Goal: Information Seeking & Learning: Learn about a topic

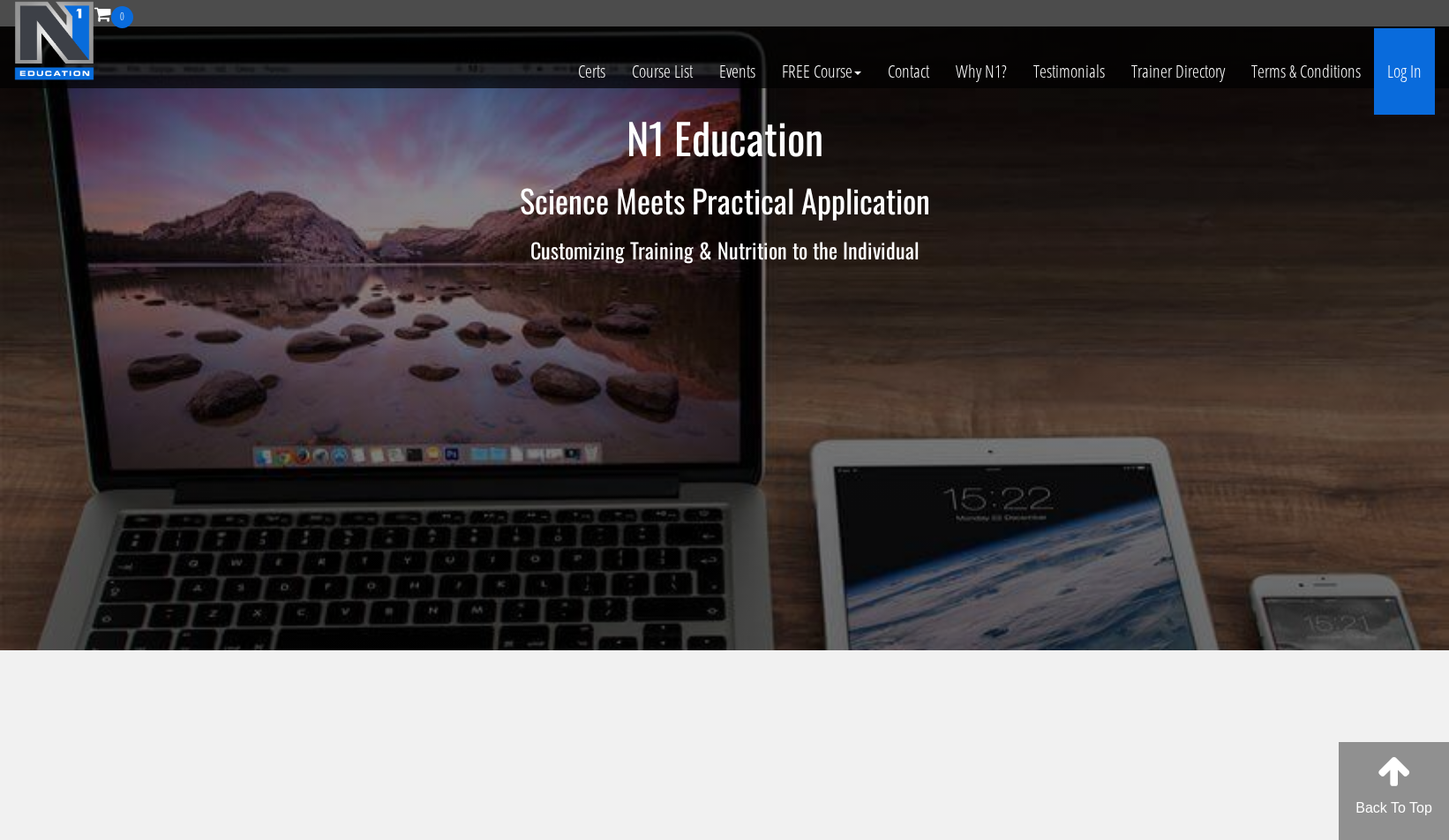
click at [1411, 59] on link "Log In" at bounding box center [1404, 71] width 61 height 86
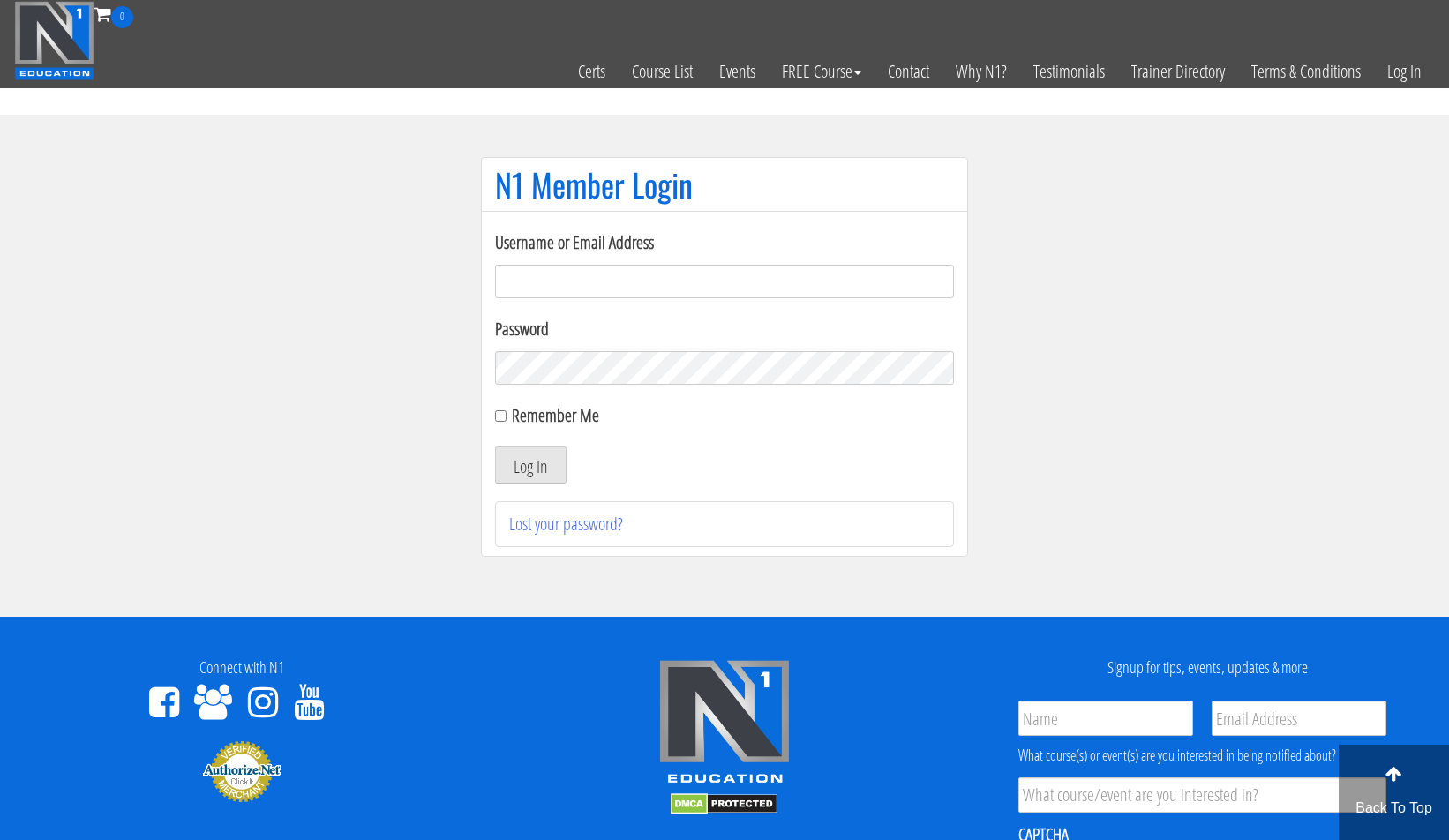
type input "[PERSON_NAME][EMAIL_ADDRESS][DOMAIN_NAME]"
click at [504, 426] on div "Remember Me" at bounding box center [724, 416] width 458 height 27
click at [507, 420] on div "Remember Me" at bounding box center [724, 416] width 458 height 27
click at [497, 424] on div "Remember Me" at bounding box center [724, 416] width 458 height 27
click at [505, 421] on div "Remember Me" at bounding box center [724, 416] width 458 height 27
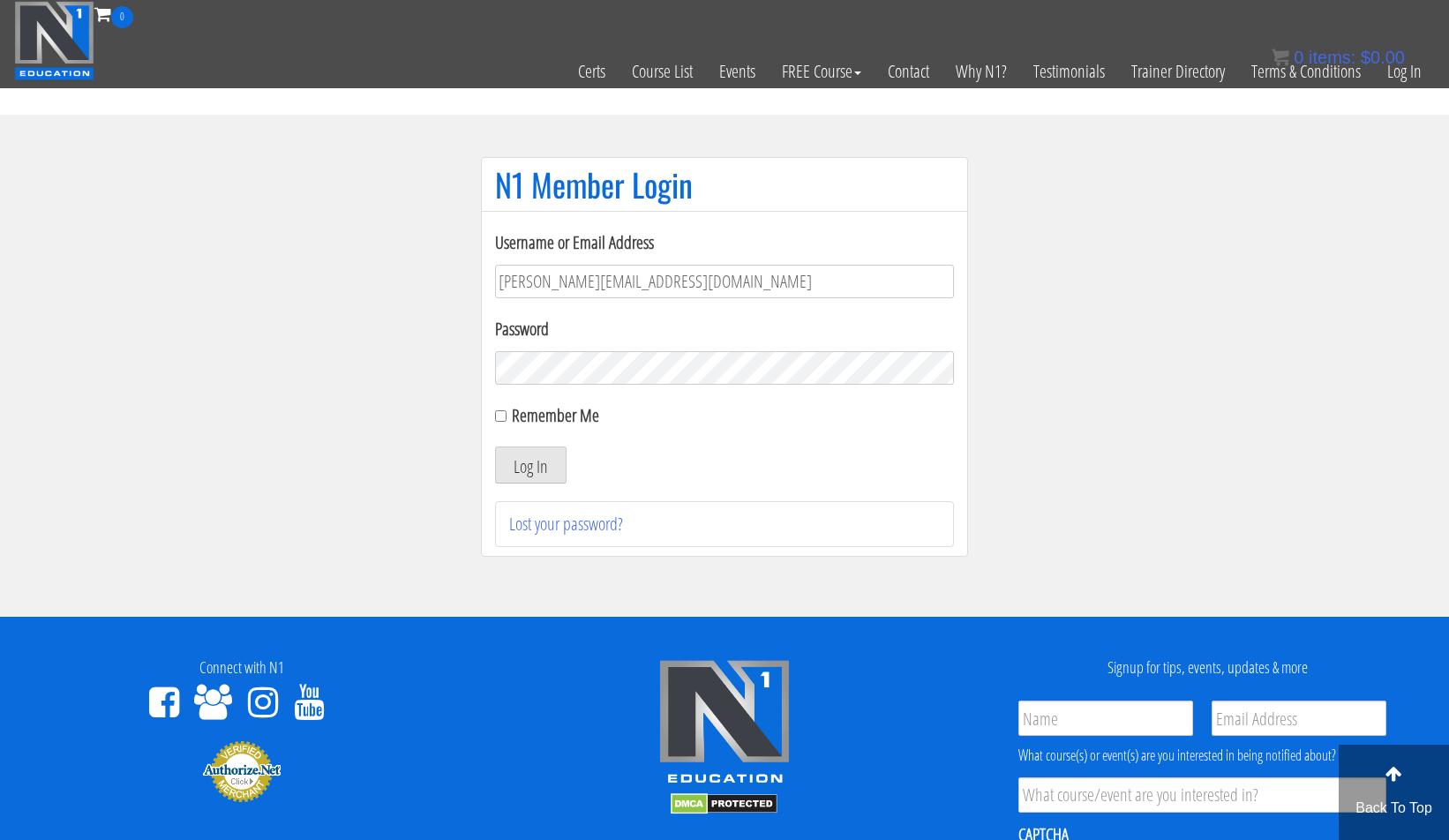
click at [503, 421] on input "Remember Me" at bounding box center [501, 417] width 12 height 12
checkbox input "true"
click at [521, 479] on button "Log In" at bounding box center [531, 464] width 72 height 37
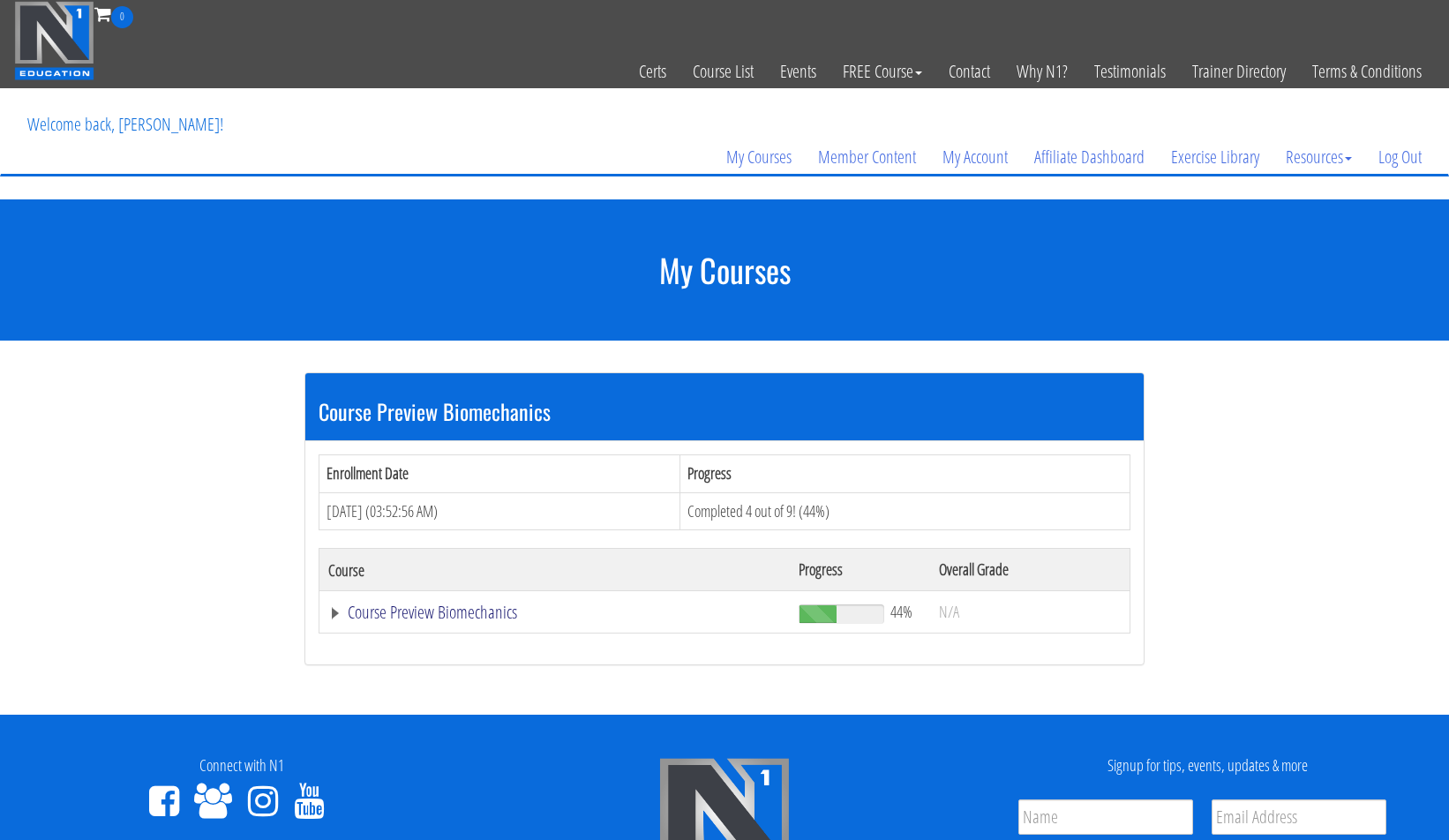
click at [458, 605] on link "Course Preview Biomechanics" at bounding box center [554, 612] width 453 height 18
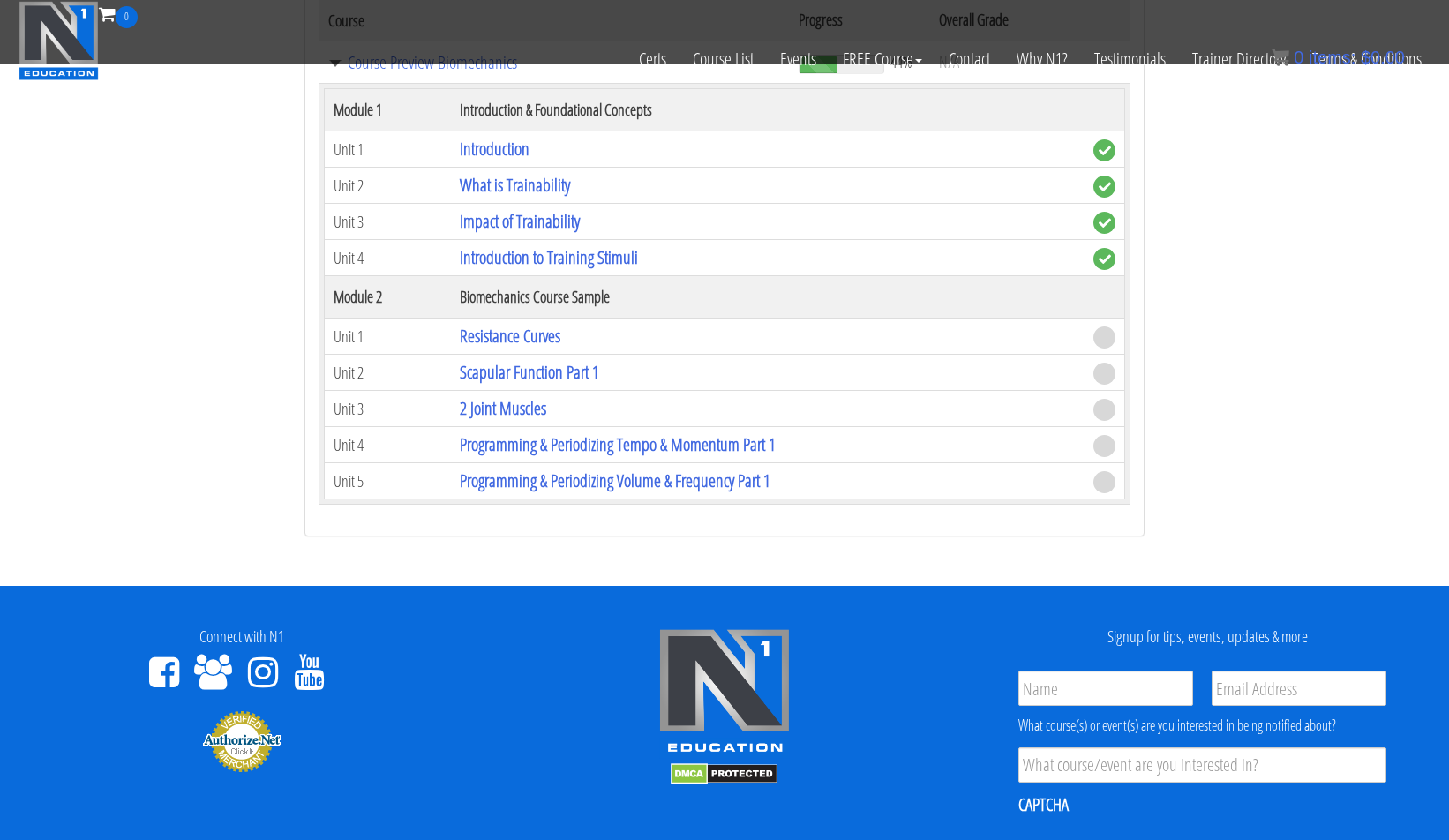
scroll to position [434, 0]
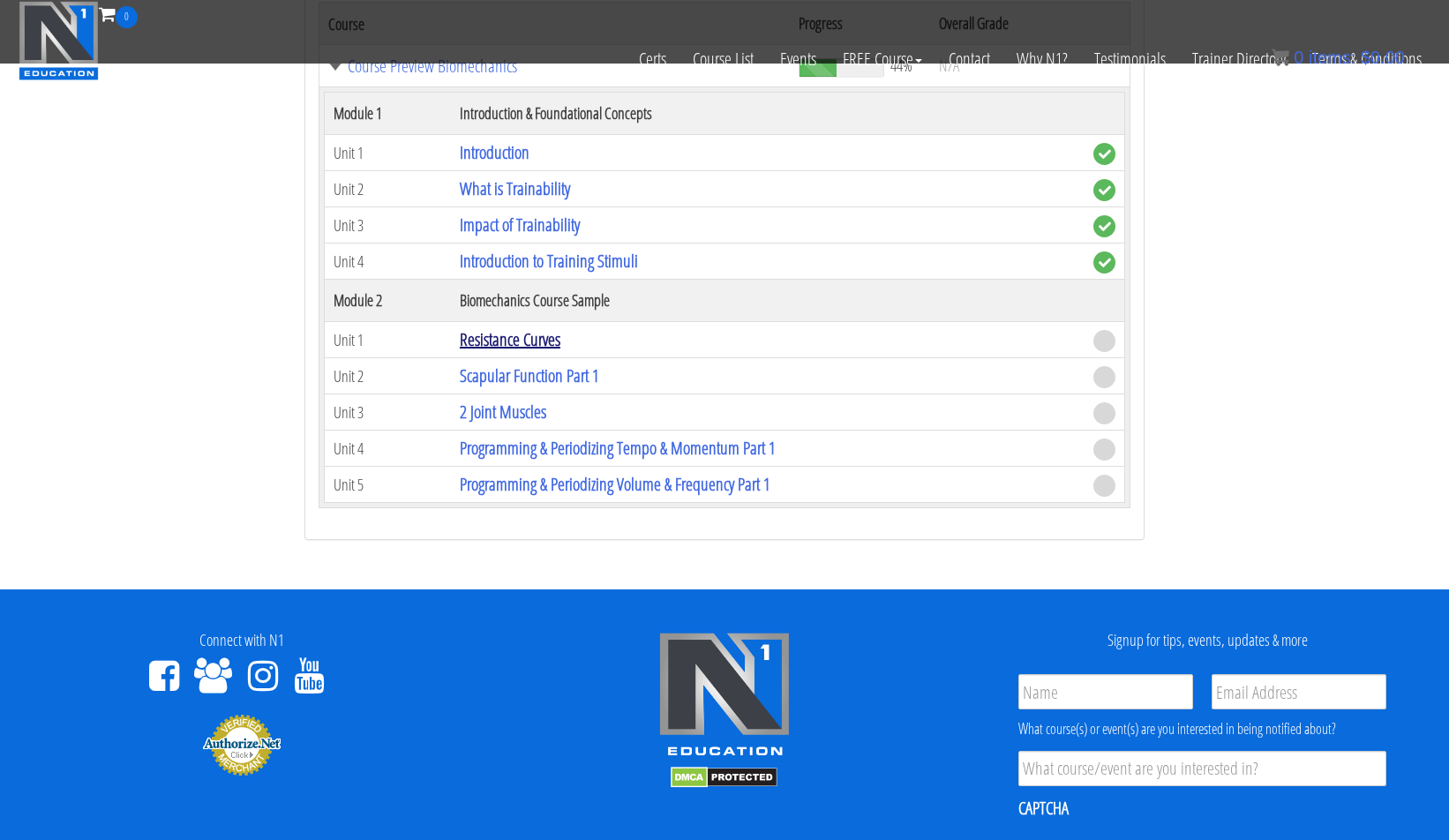
click at [488, 342] on link "Resistance Curves" at bounding box center [509, 339] width 100 height 24
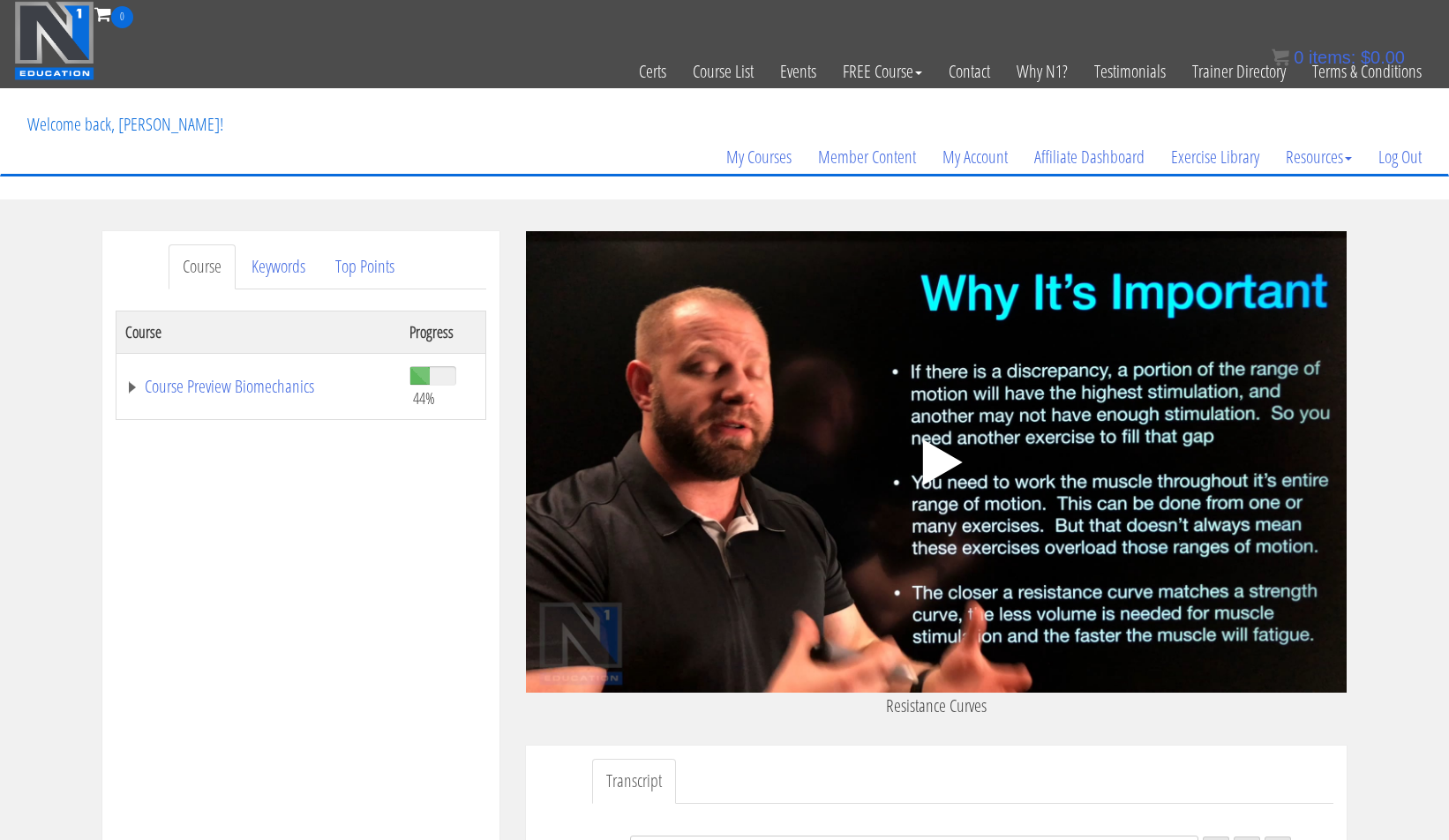
scroll to position [31, 0]
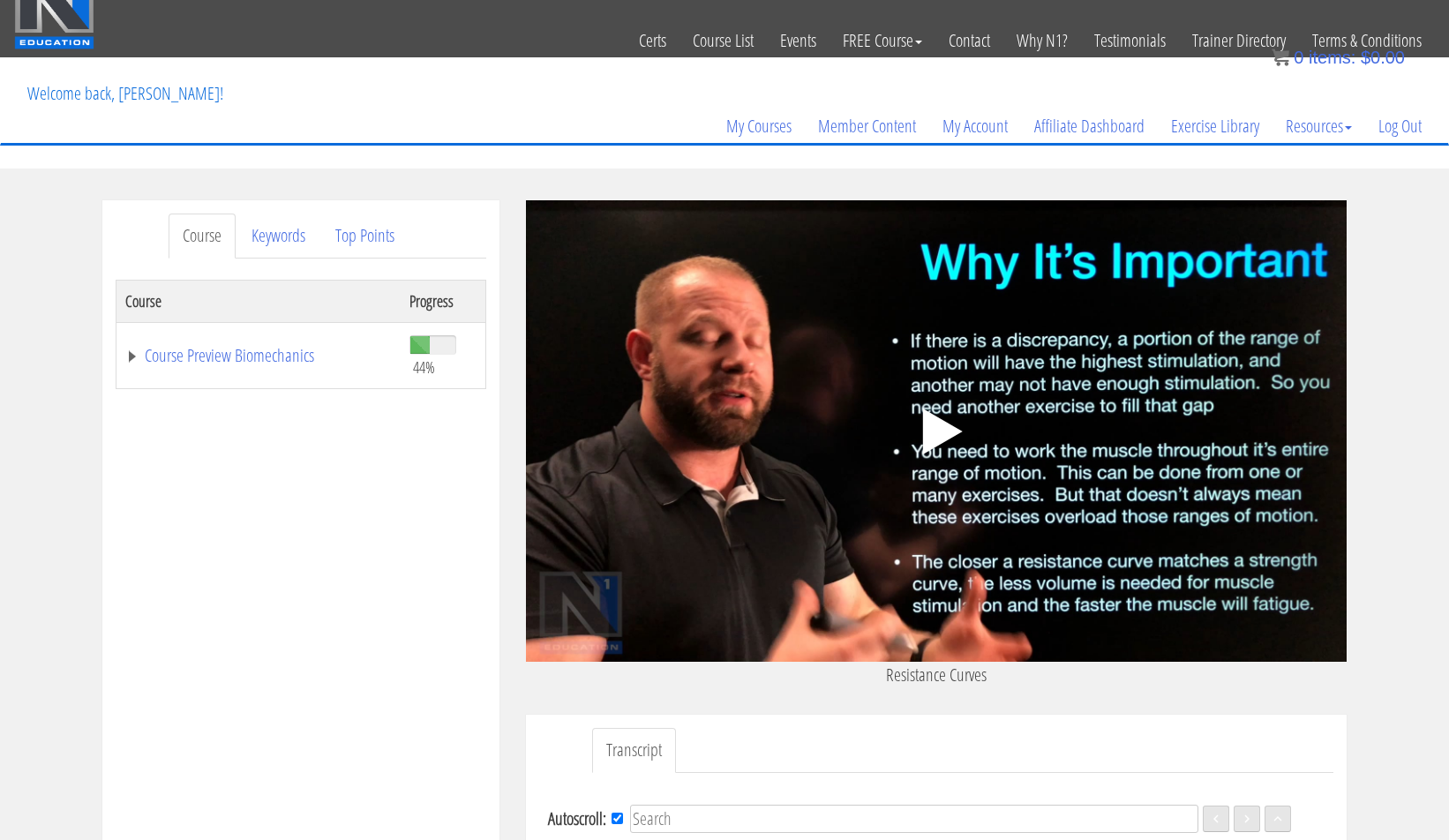
click at [924, 431] on polygon at bounding box center [943, 431] width 40 height 46
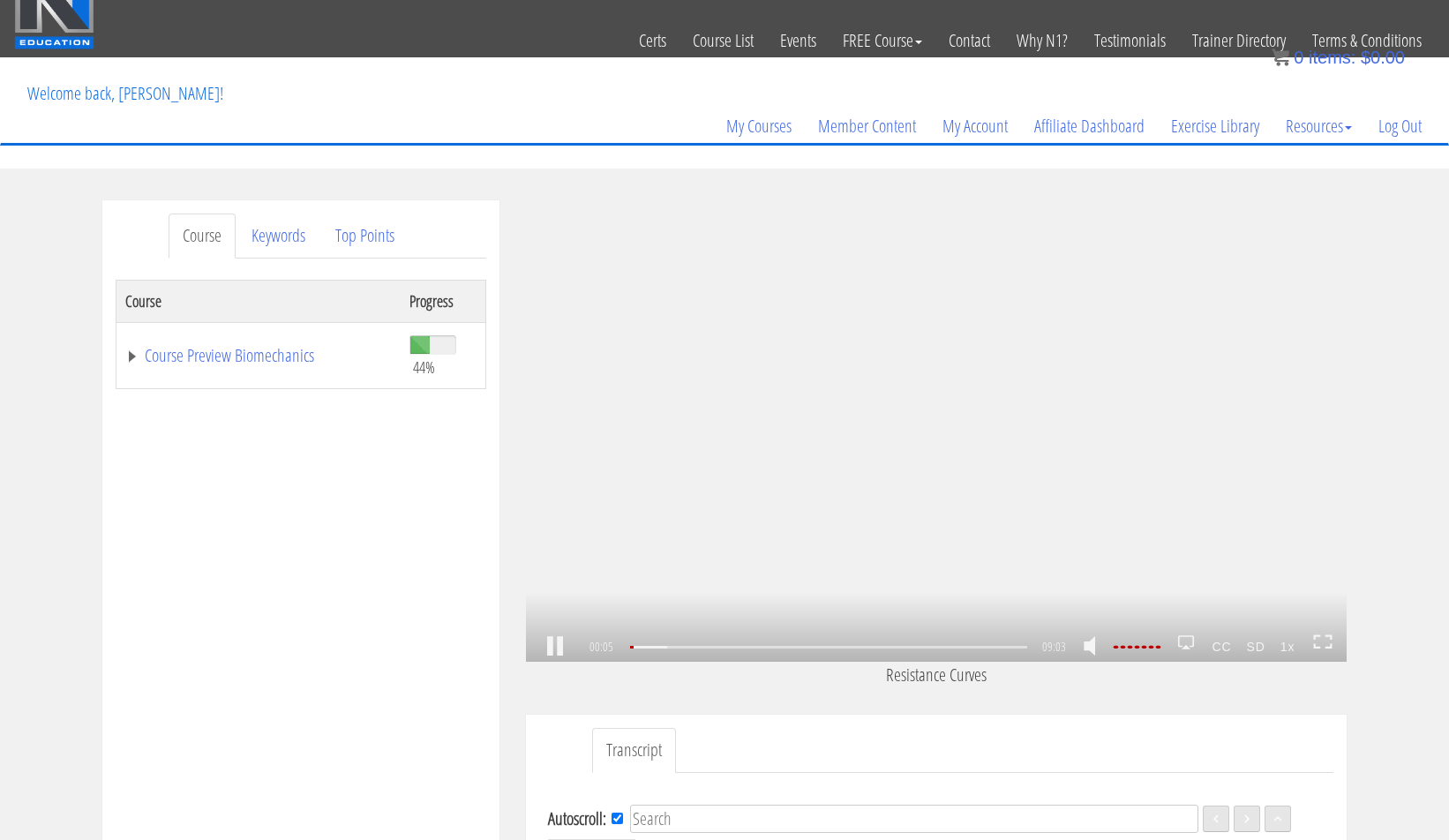
click at [546, 646] on link at bounding box center [555, 646] width 30 height 0
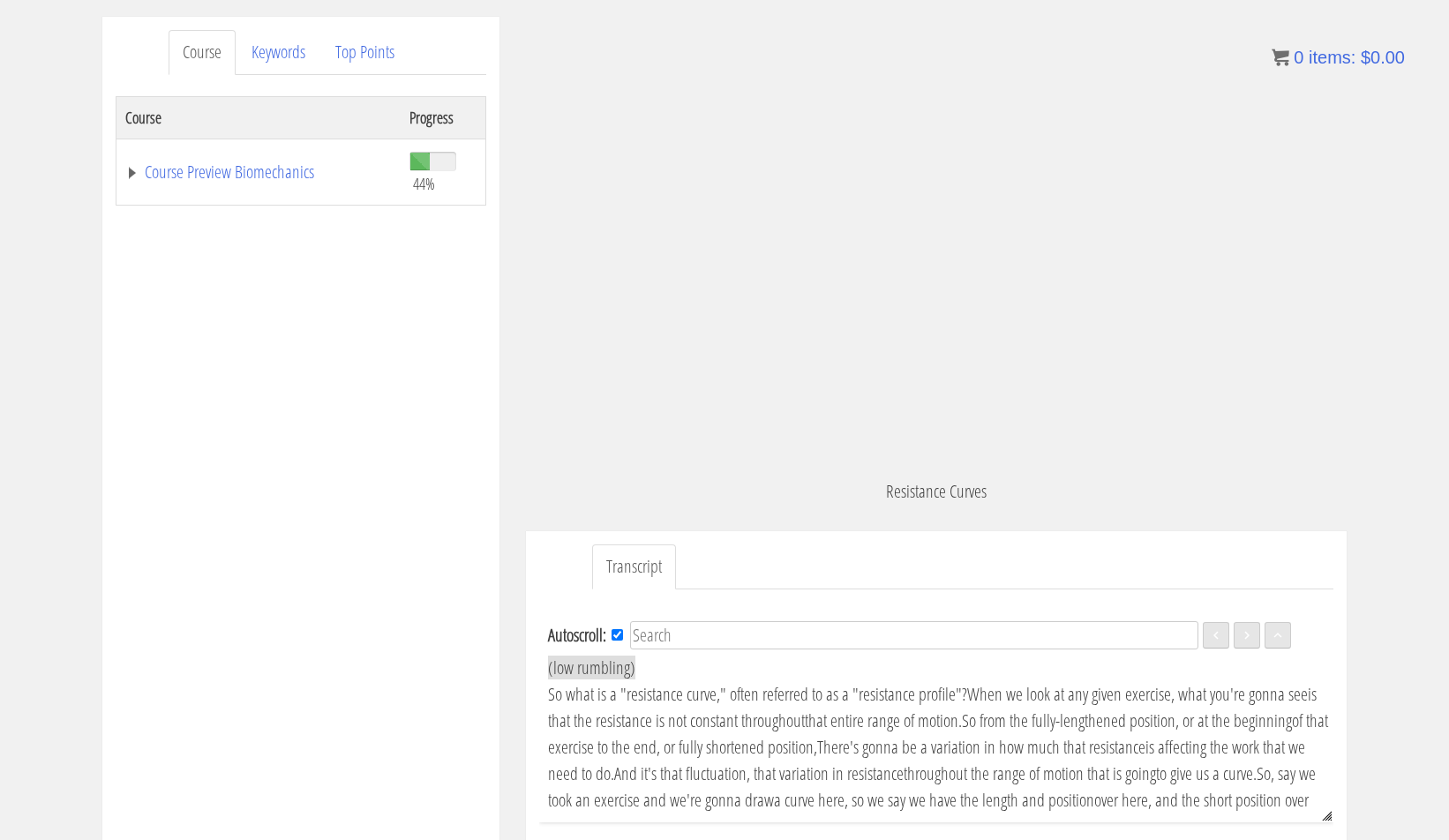
scroll to position [117, 0]
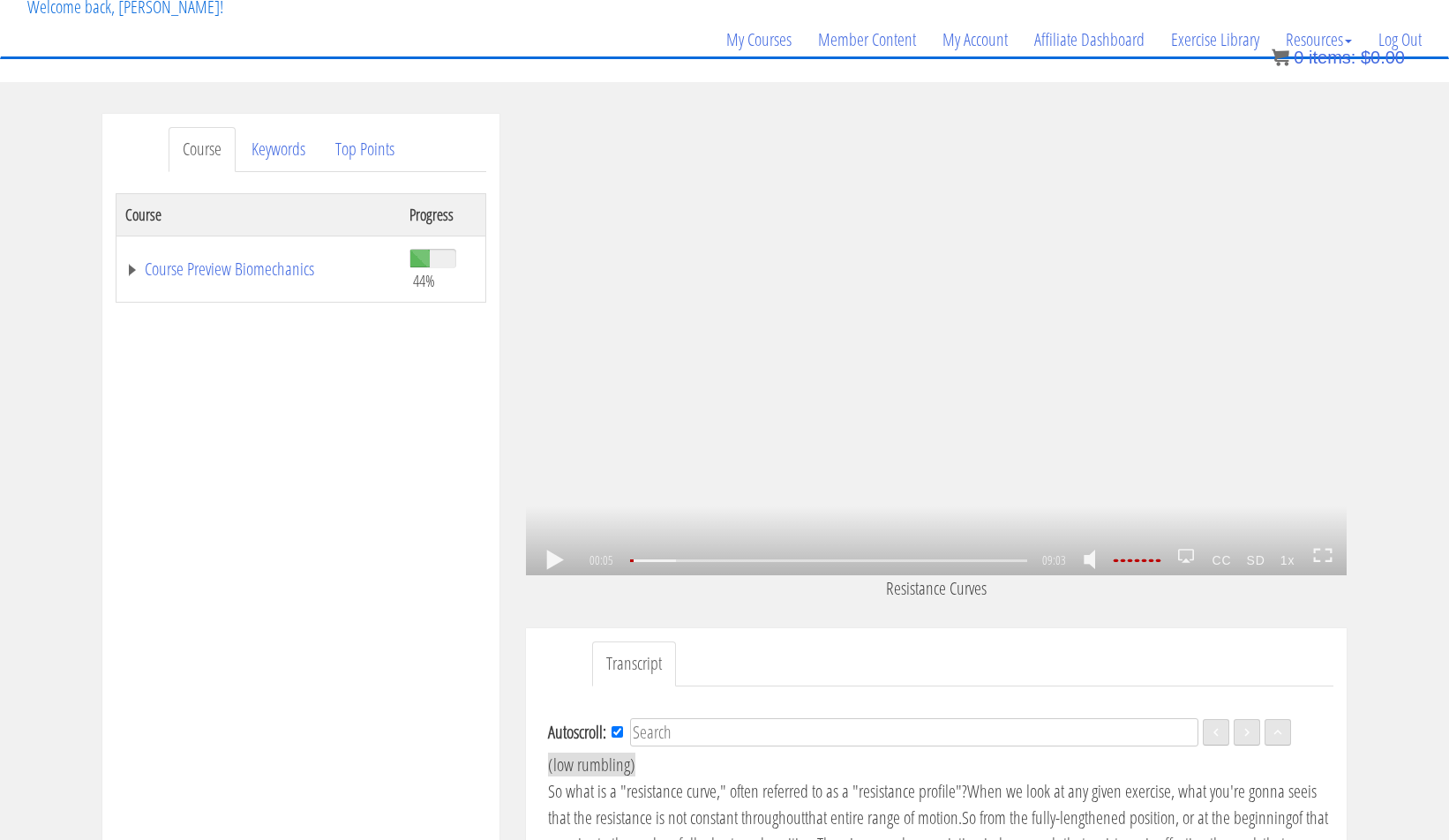
click at [560, 560] on link at bounding box center [555, 560] width 30 height 0
click at [1323, 547] on link at bounding box center [1323, 560] width 20 height 27
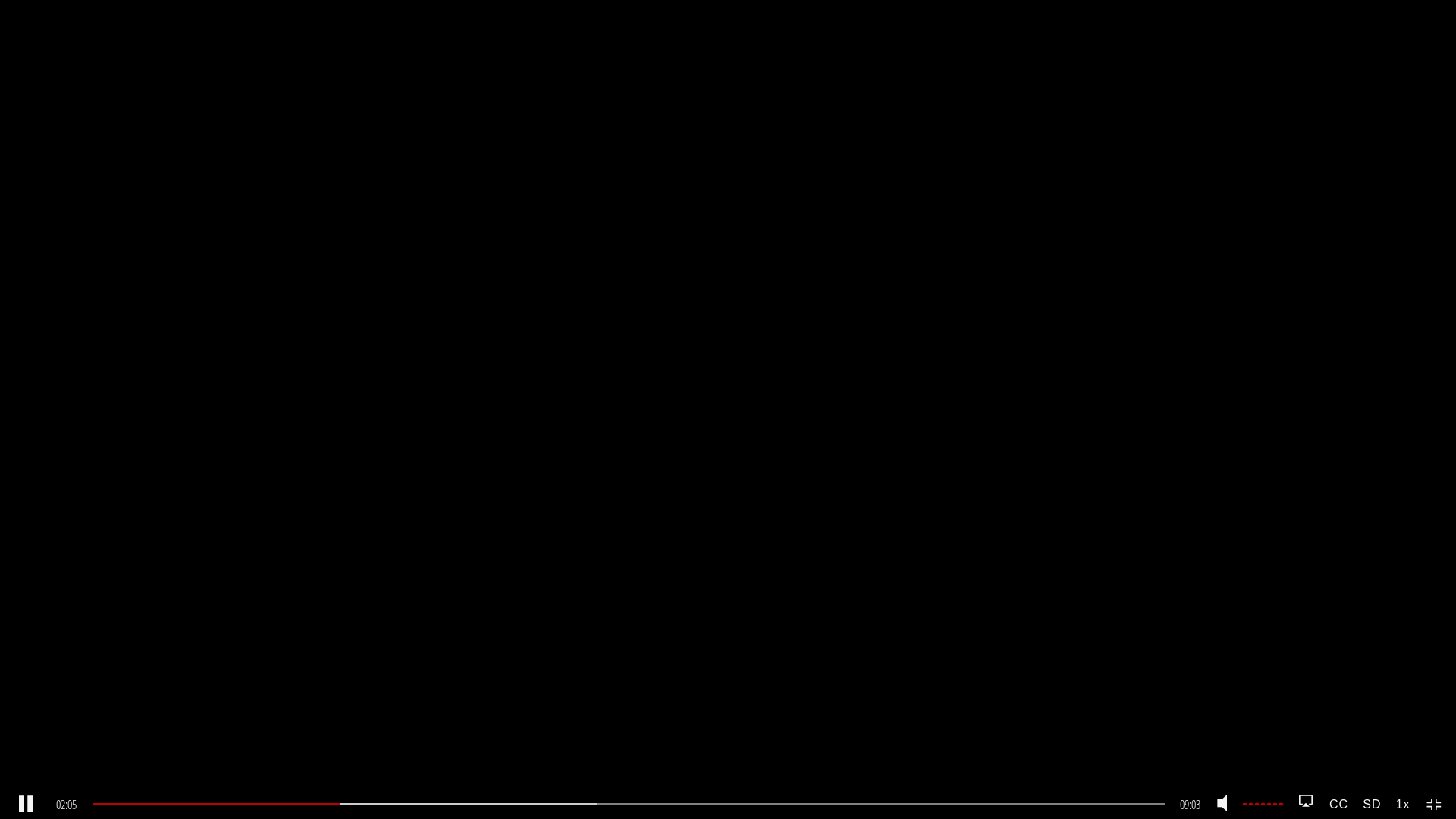
click at [21, 722] on link at bounding box center [26, 805] width 26 height 0
click at [32, 722] on link at bounding box center [26, 805] width 26 height 0
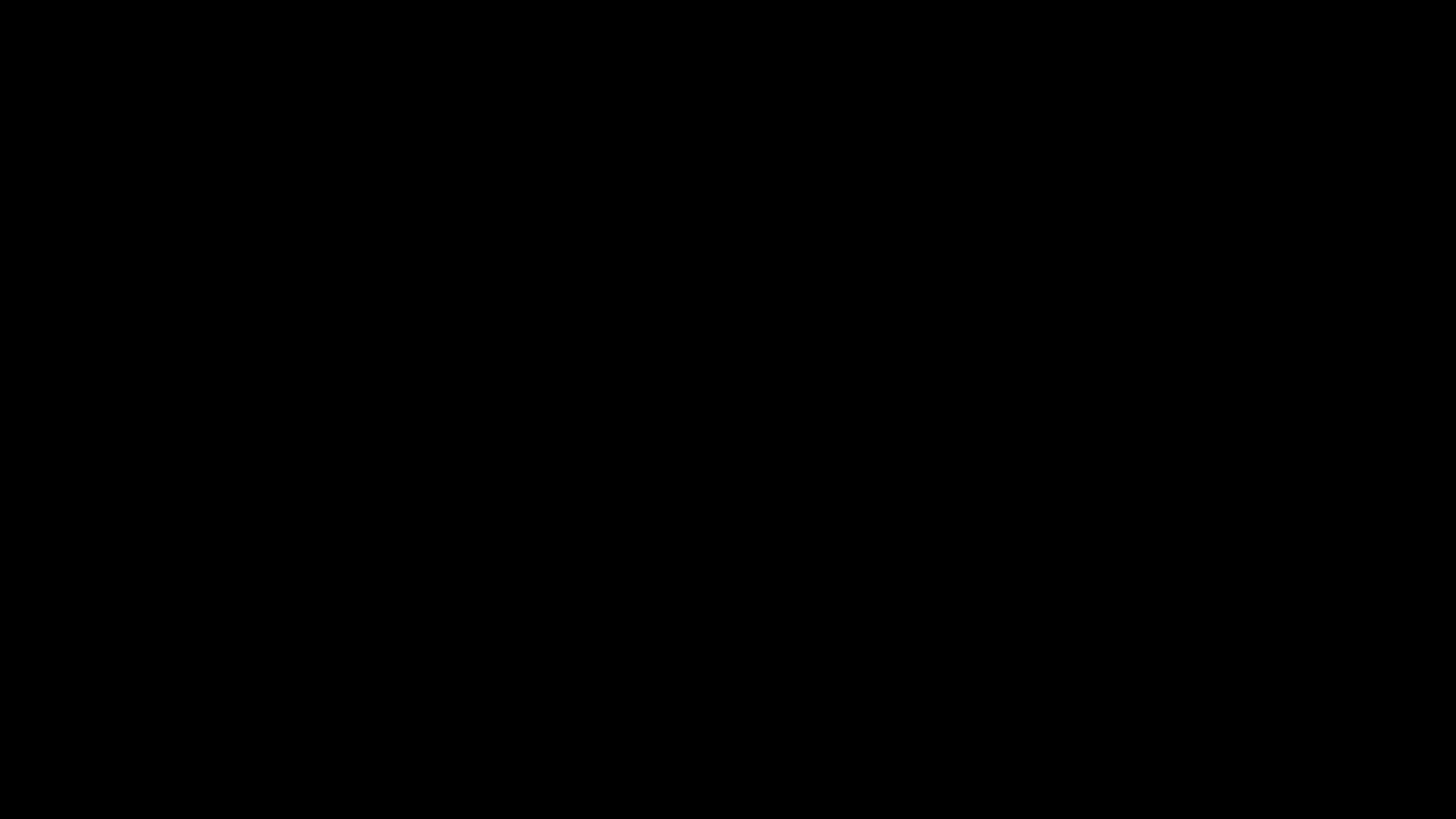
click at [456, 279] on div ".a{fill:#000;opacity:0.65;}.b{fill:#fff;opacity:1.0;} .fp-color-play{opacity:0.…" at bounding box center [728, 410] width 1456 height 819
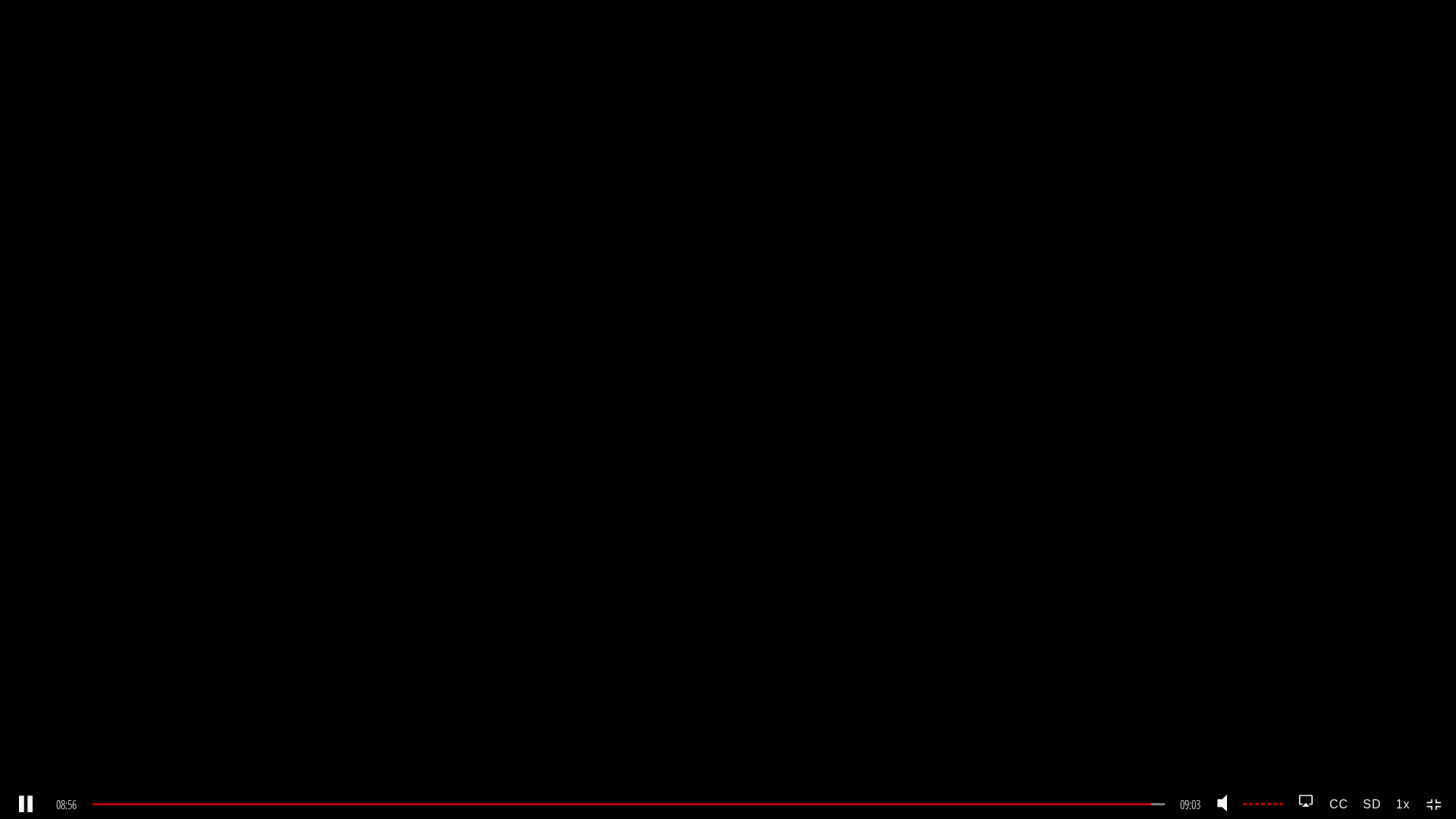
click at [15, 722] on link at bounding box center [26, 805] width 26 height 0
click at [1154, 722] on div "08:56" at bounding box center [628, 804] width 1072 height 3
click at [18, 722] on link at bounding box center [26, 805] width 26 height 0
click at [1135, 722] on div "08:46" at bounding box center [628, 804] width 1072 height 3
click at [21, 722] on link at bounding box center [26, 805] width 26 height 0
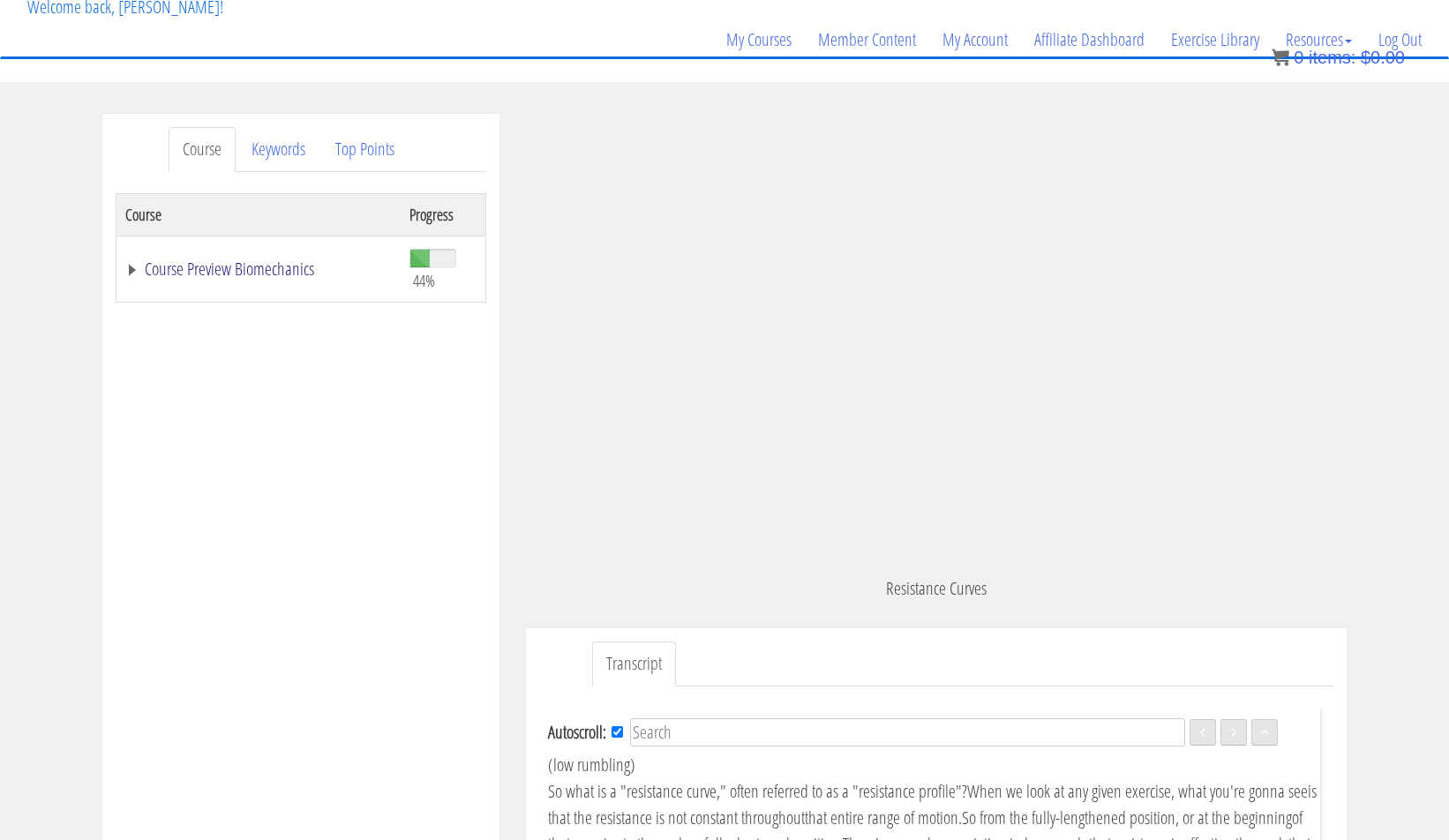
click at [200, 278] on link "Course Preview Biomechanics" at bounding box center [259, 269] width 267 height 18
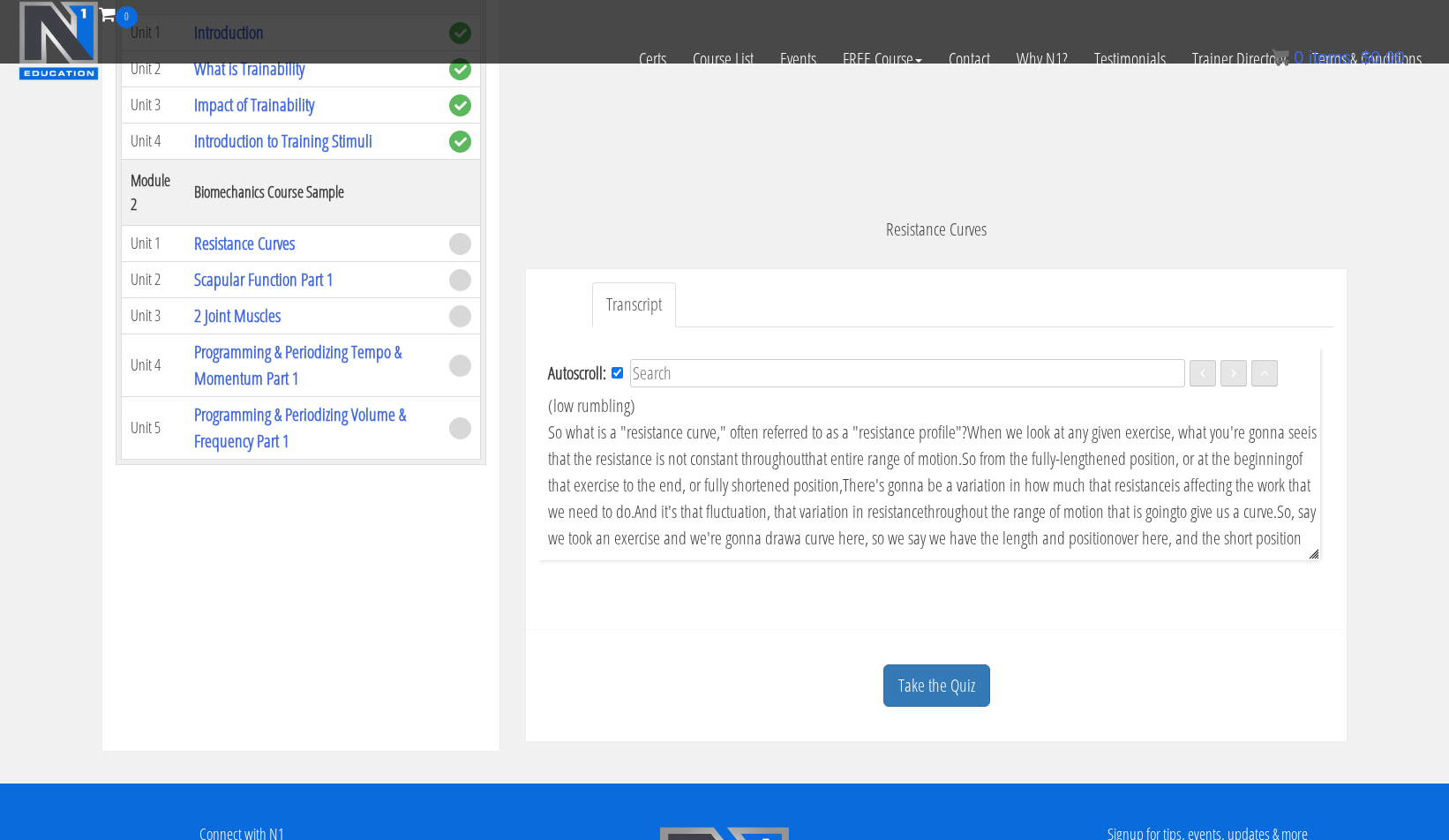
scroll to position [167, 0]
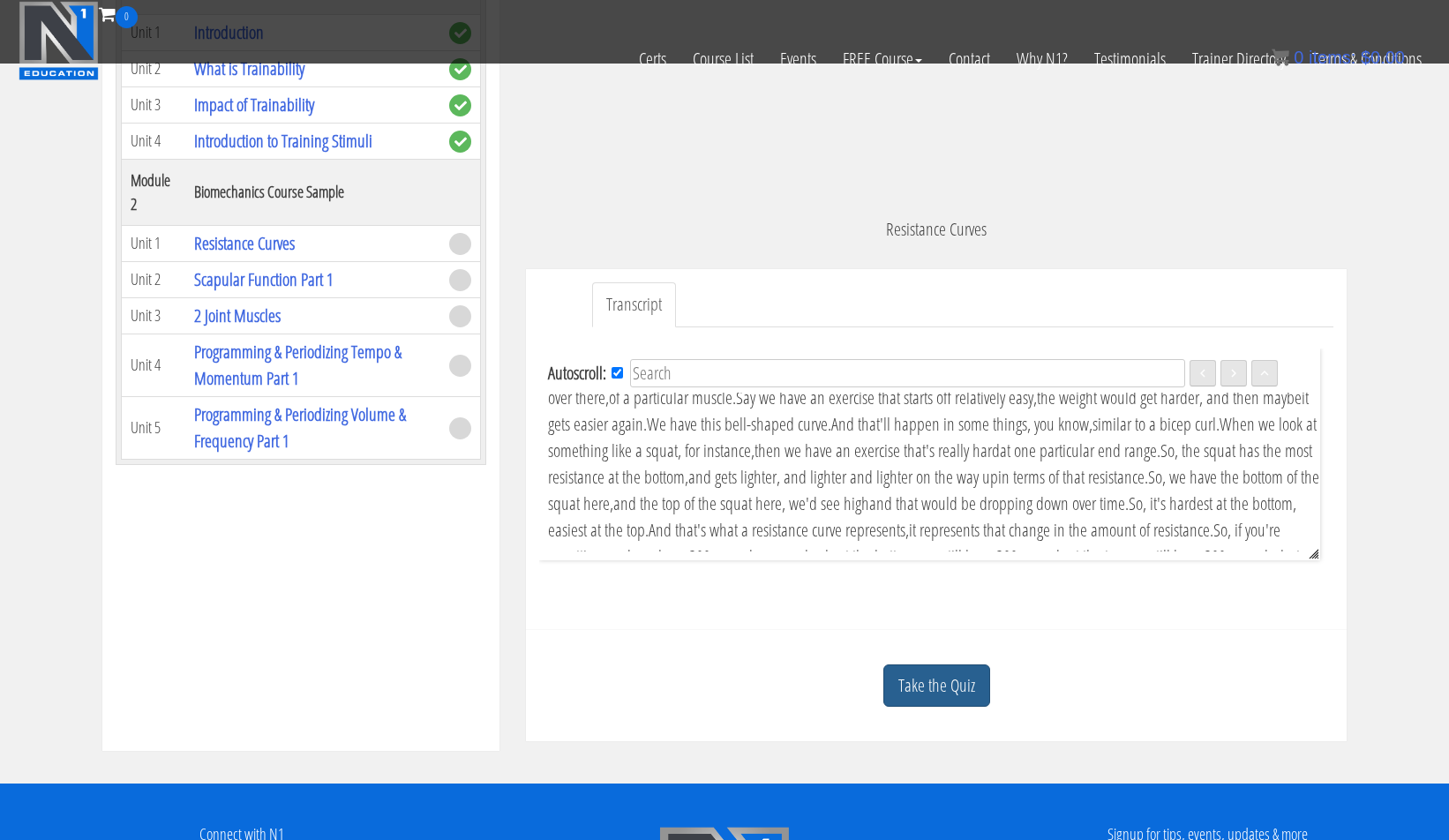
click at [937, 699] on link "Take the Quiz" at bounding box center [936, 685] width 106 height 43
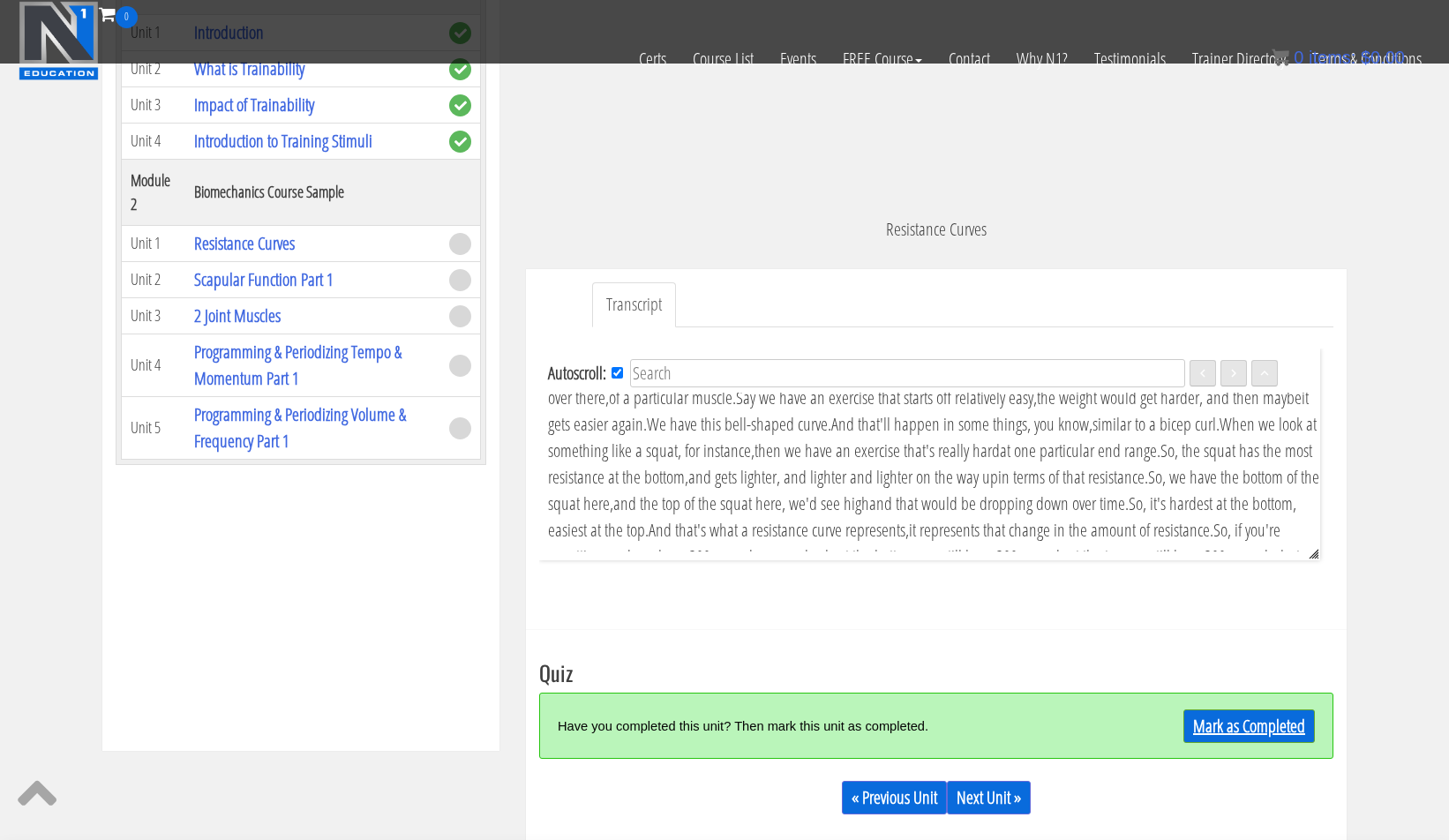
click at [1263, 720] on link "Mark as Completed" at bounding box center [1249, 726] width 131 height 34
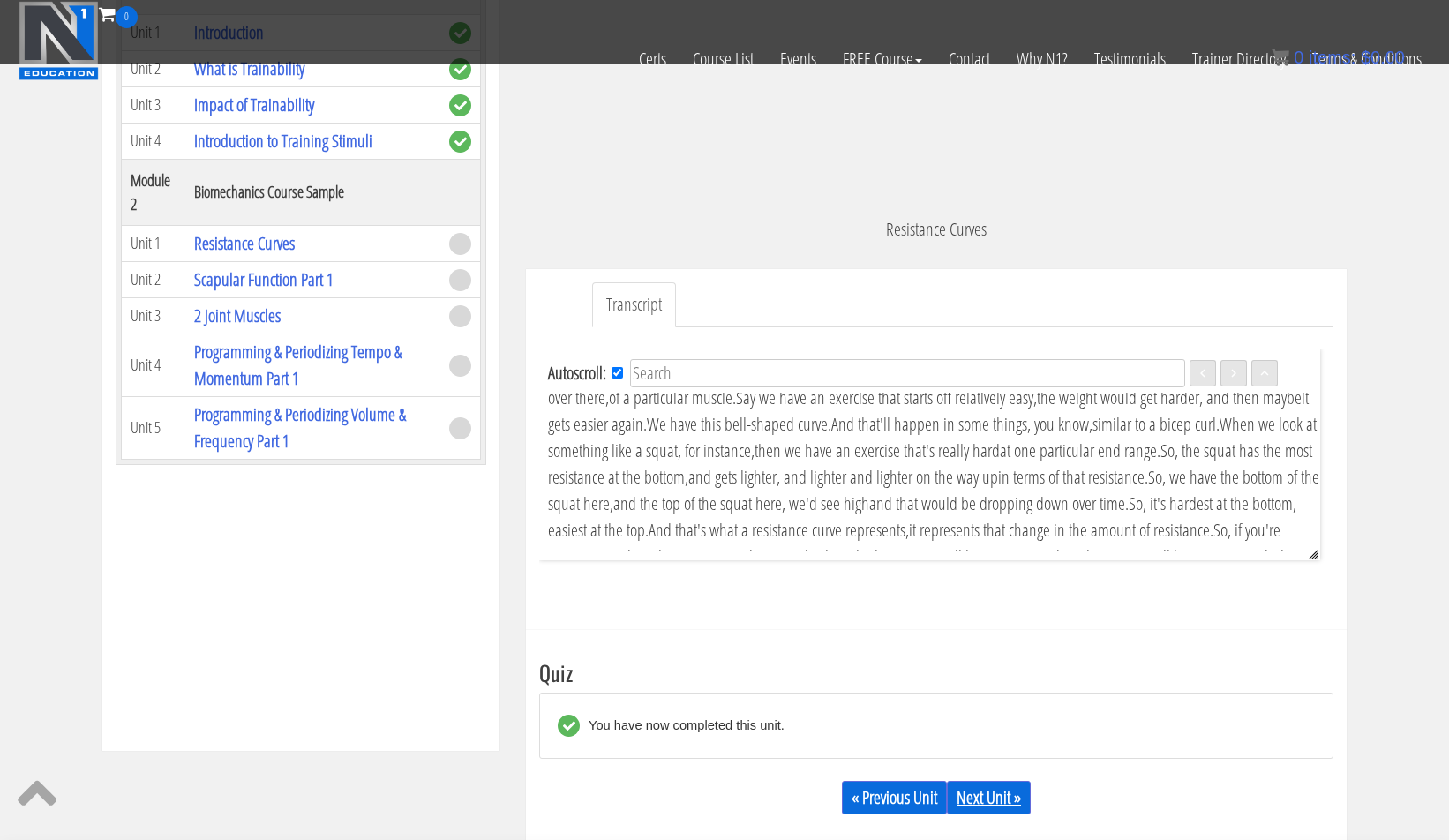
click at [973, 795] on link "Next Unit »" at bounding box center [989, 797] width 84 height 34
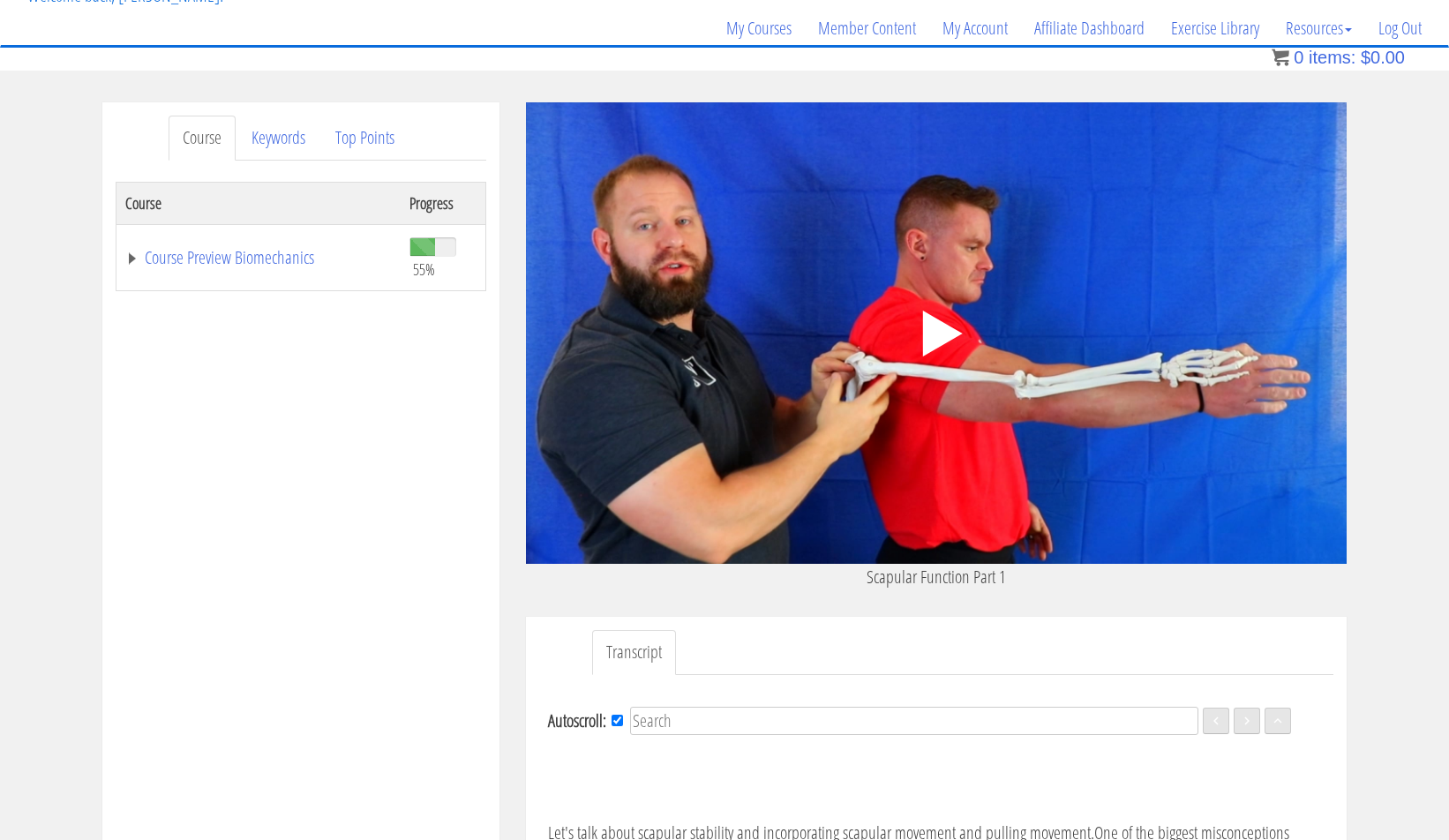
scroll to position [12, 0]
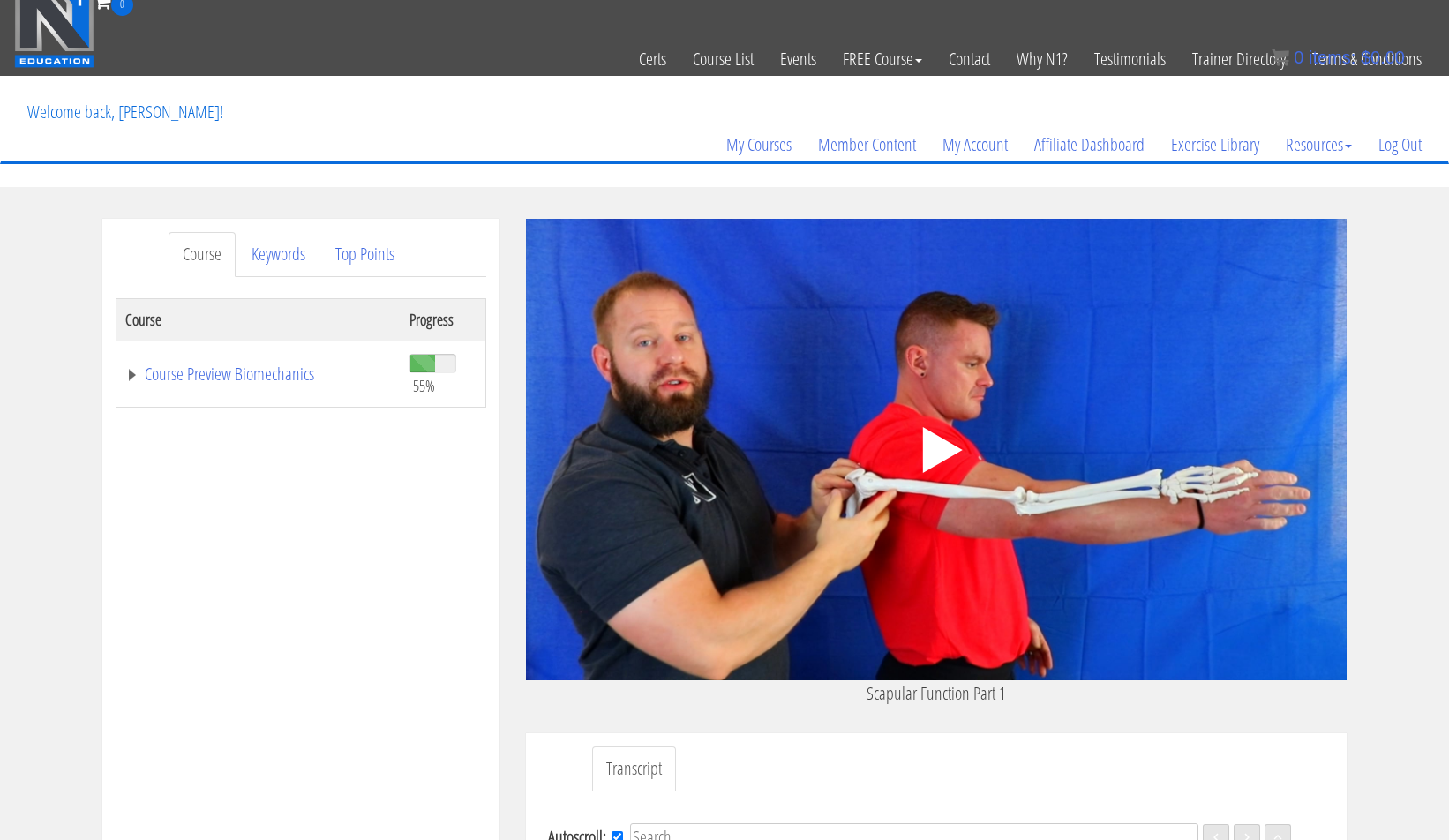
click at [937, 429] on icon ".fp-color-play{opacity:0.65;}.controlbutton{fill:#fff;}" at bounding box center [937, 450] width 111 height 111
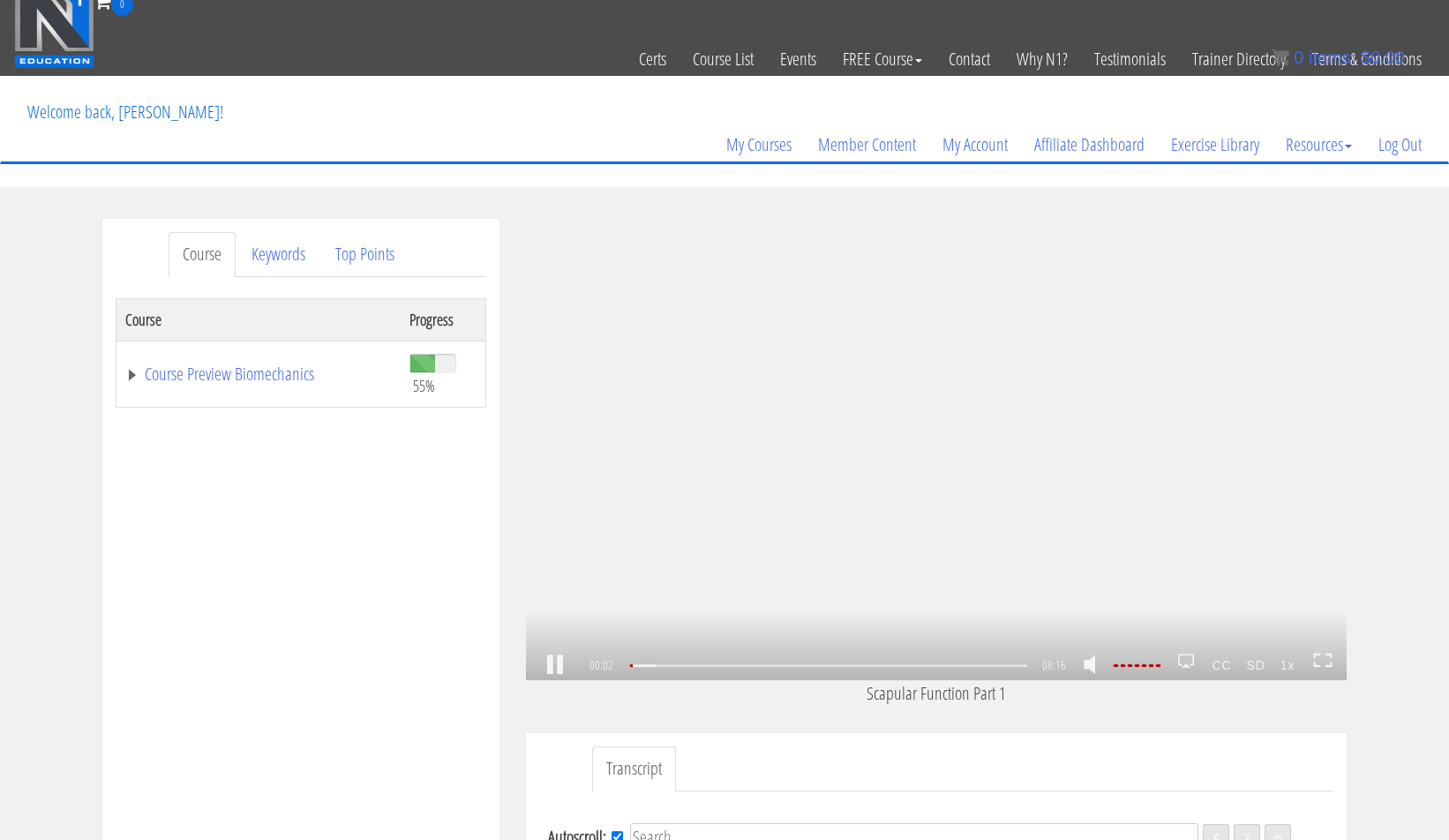
click at [1332, 661] on icon at bounding box center [1323, 660] width 20 height 15
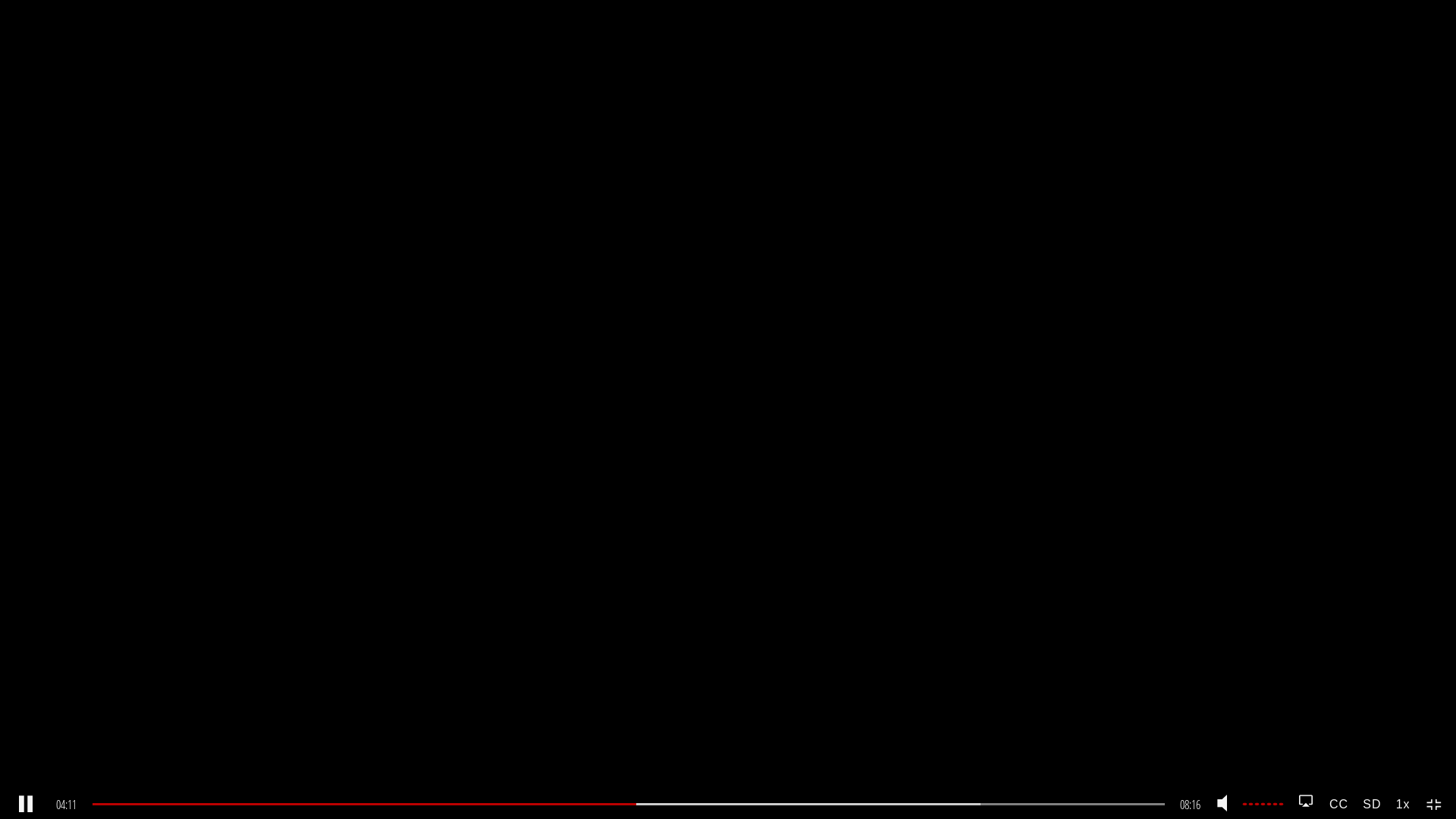
click at [25, 722] on link at bounding box center [26, 805] width 26 height 0
click at [29, 722] on link at bounding box center [26, 805] width 26 height 0
click at [631, 722] on div "04:07" at bounding box center [628, 804] width 1072 height 3
click at [609, 722] on div "03:57" at bounding box center [628, 804] width 1072 height 3
click at [583, 722] on div "03:45" at bounding box center [628, 804] width 1072 height 3
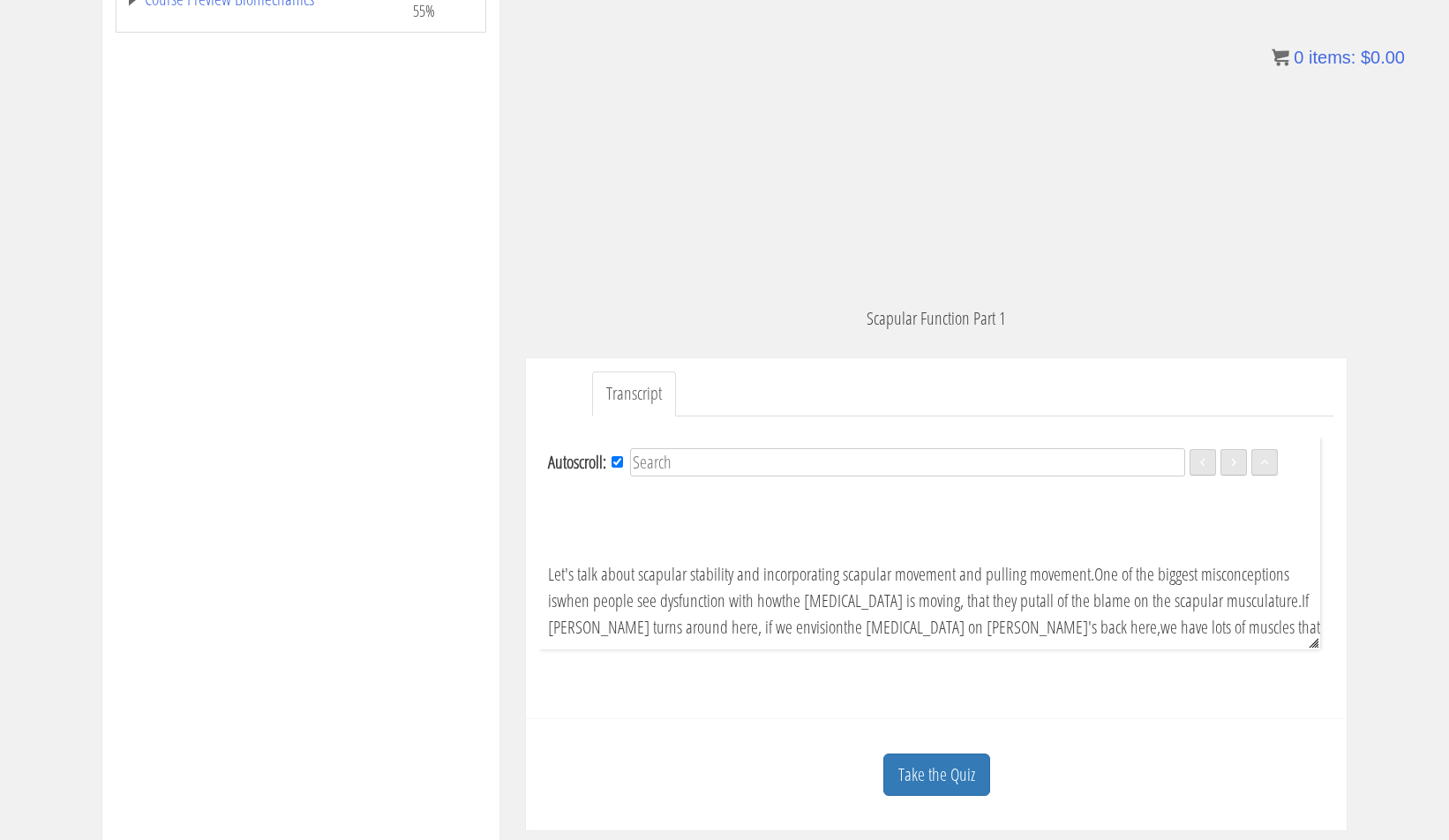
scroll to position [428, 0]
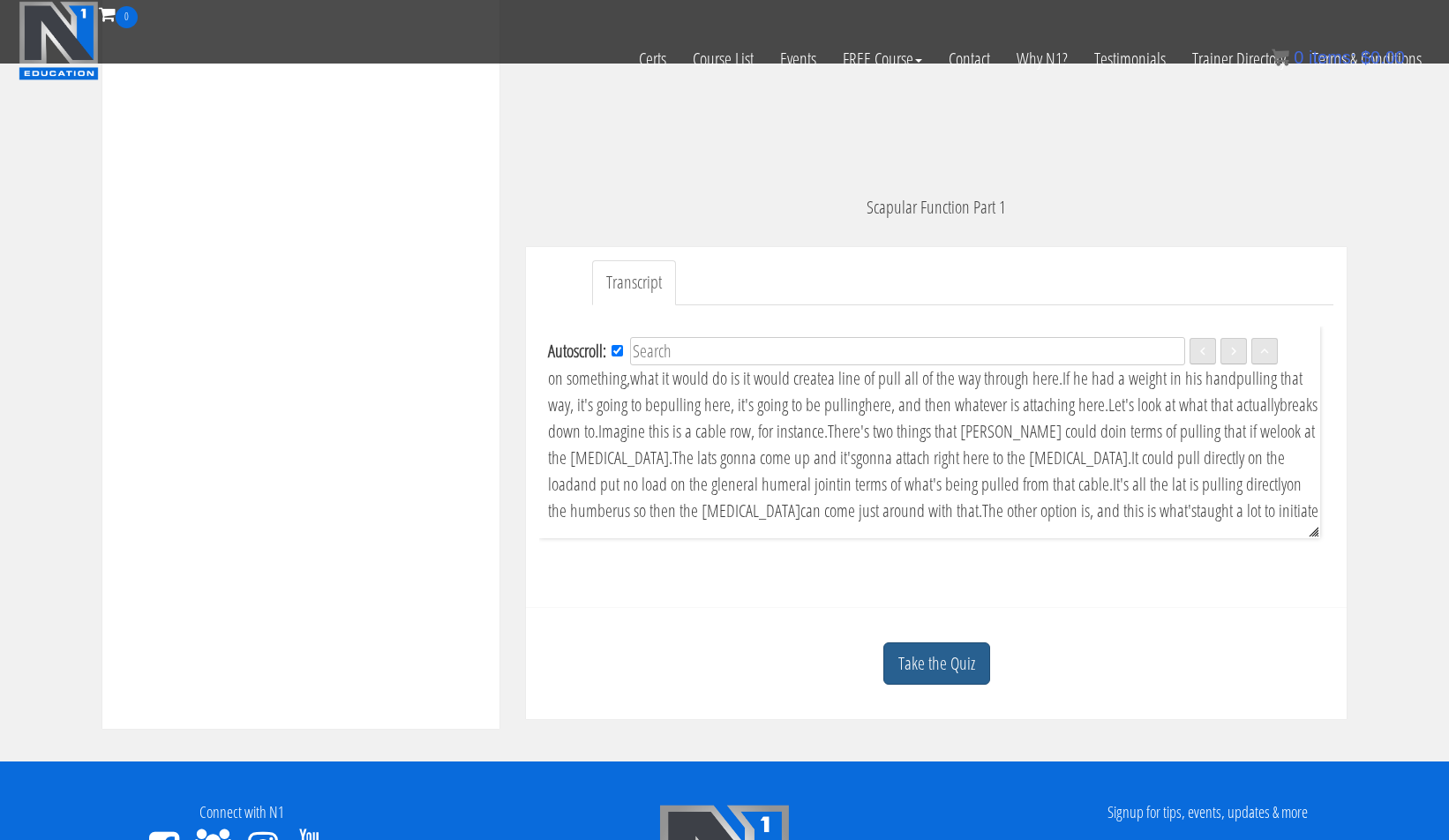
click at [956, 676] on link "Take the Quiz" at bounding box center [936, 663] width 106 height 43
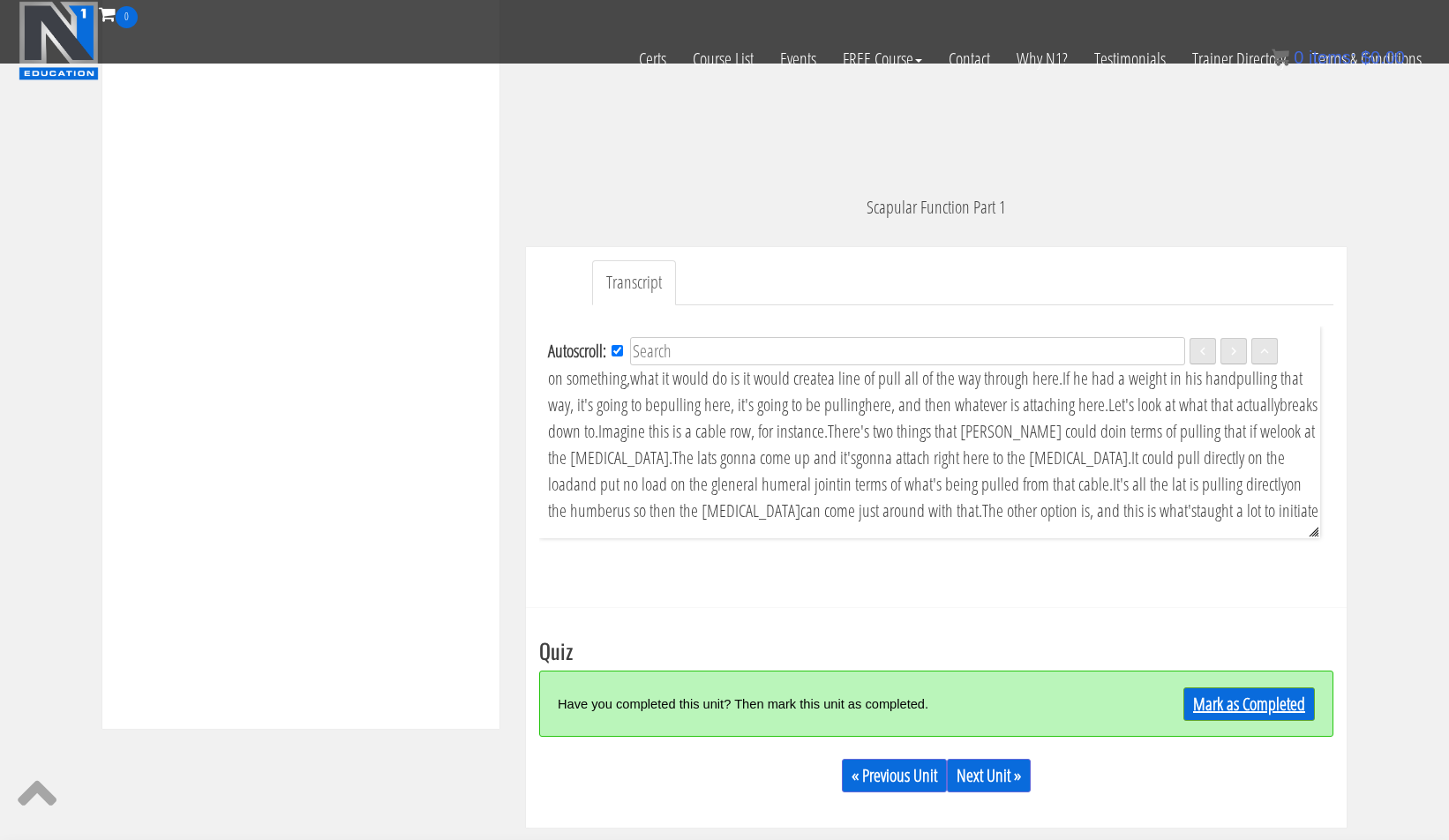
click at [1267, 702] on link "Mark as Completed" at bounding box center [1249, 704] width 131 height 34
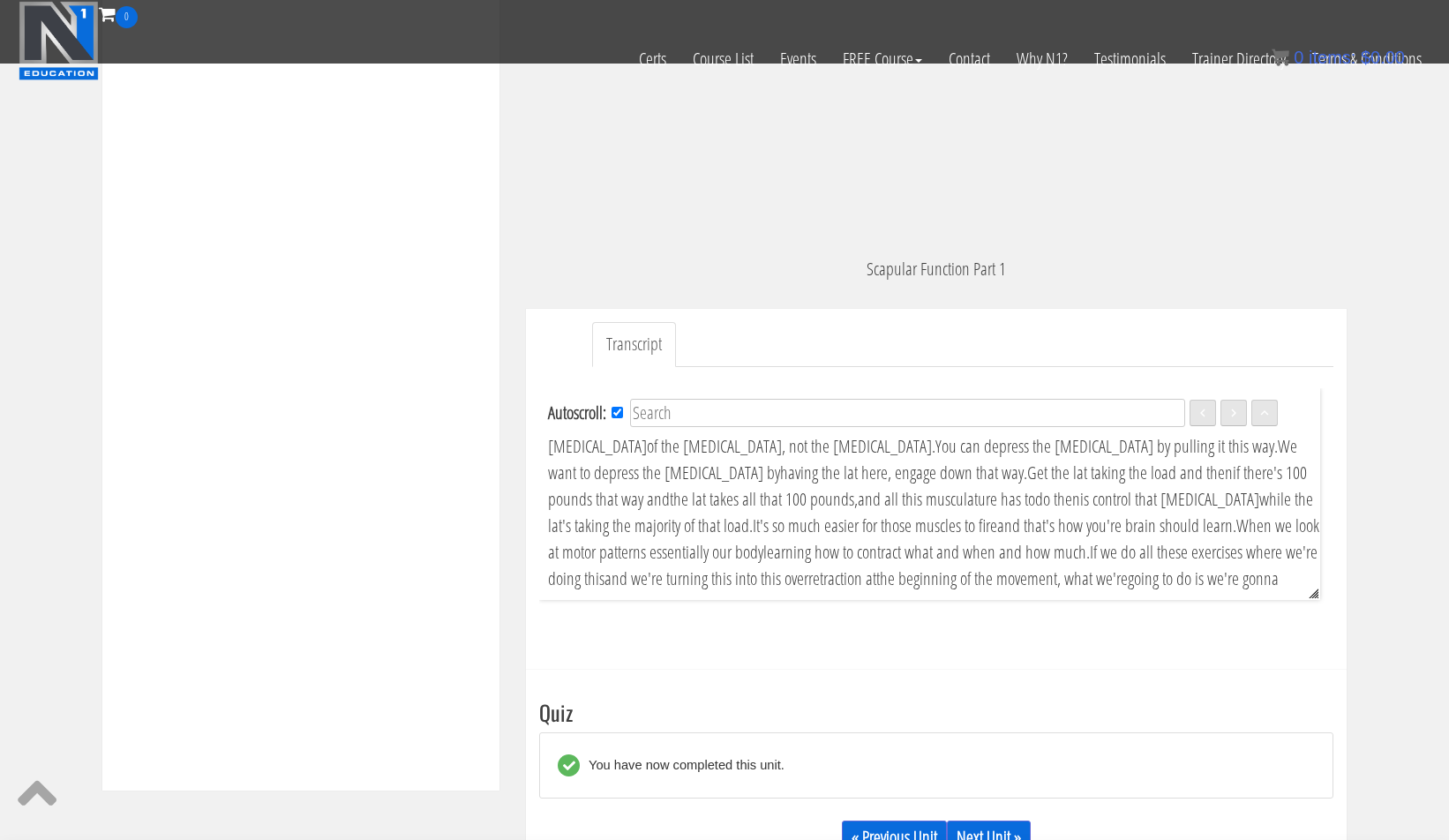
scroll to position [488, 0]
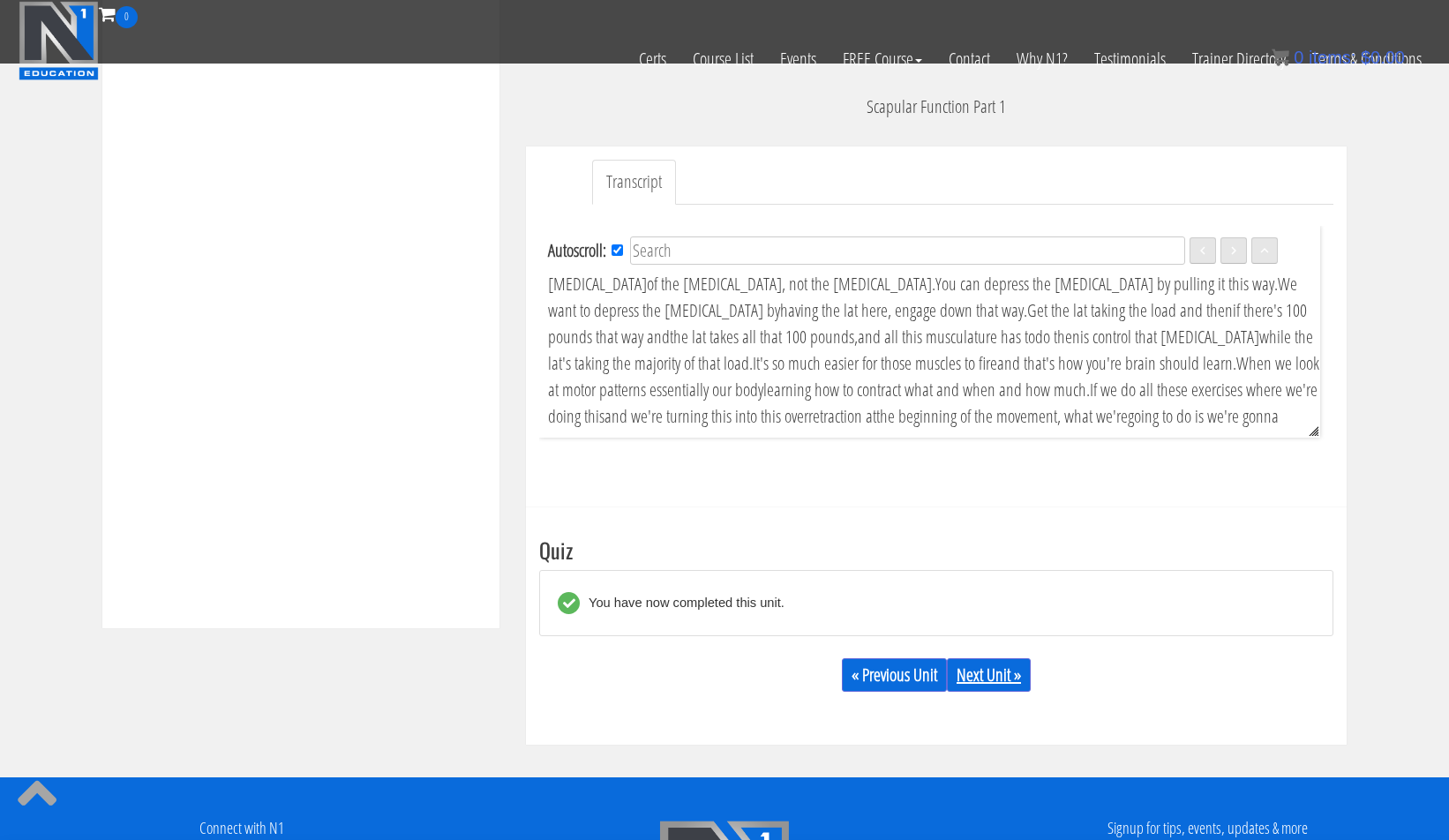
click at [993, 681] on link "Next Unit »" at bounding box center [989, 675] width 84 height 34
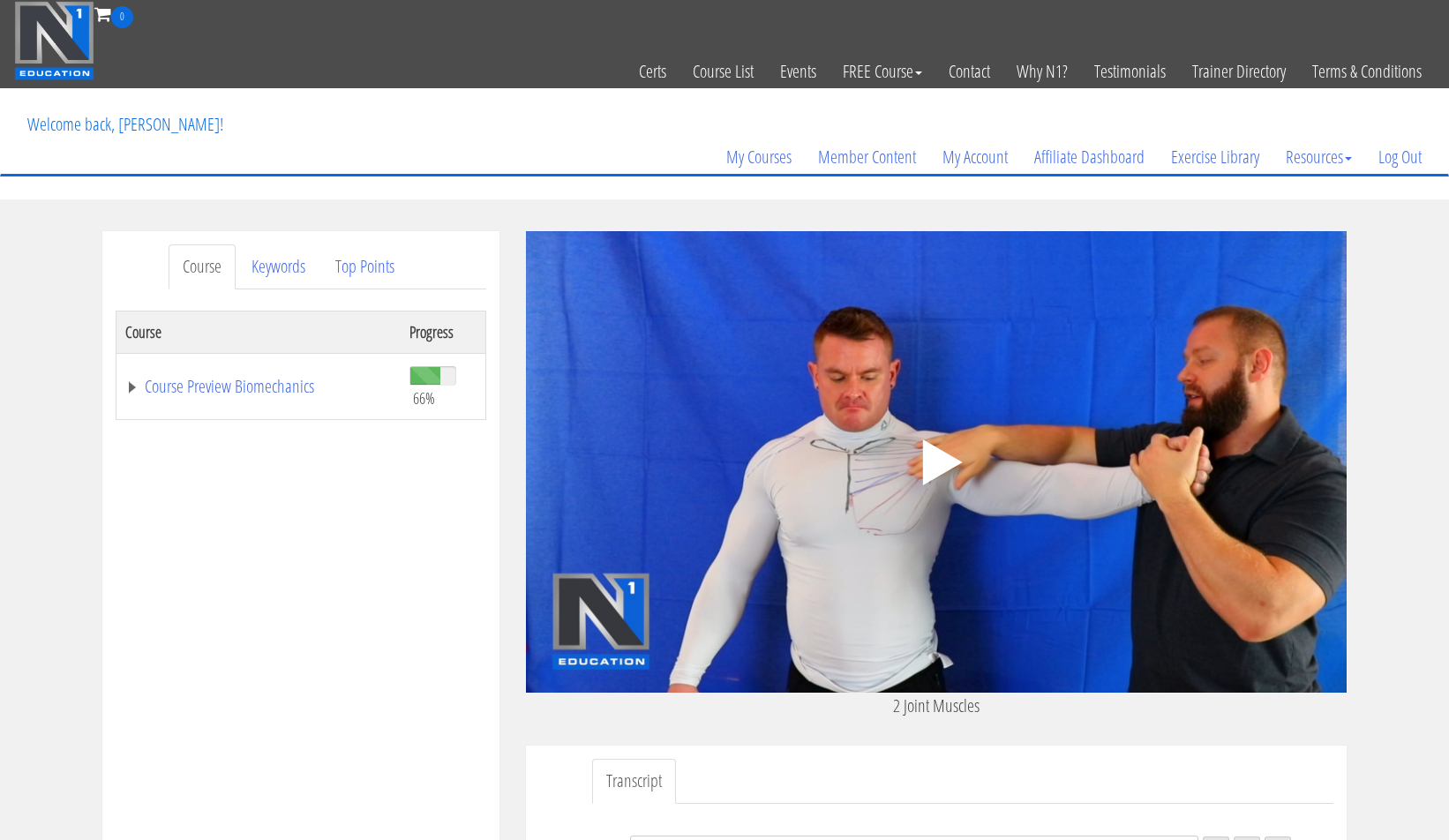
scroll to position [4, 0]
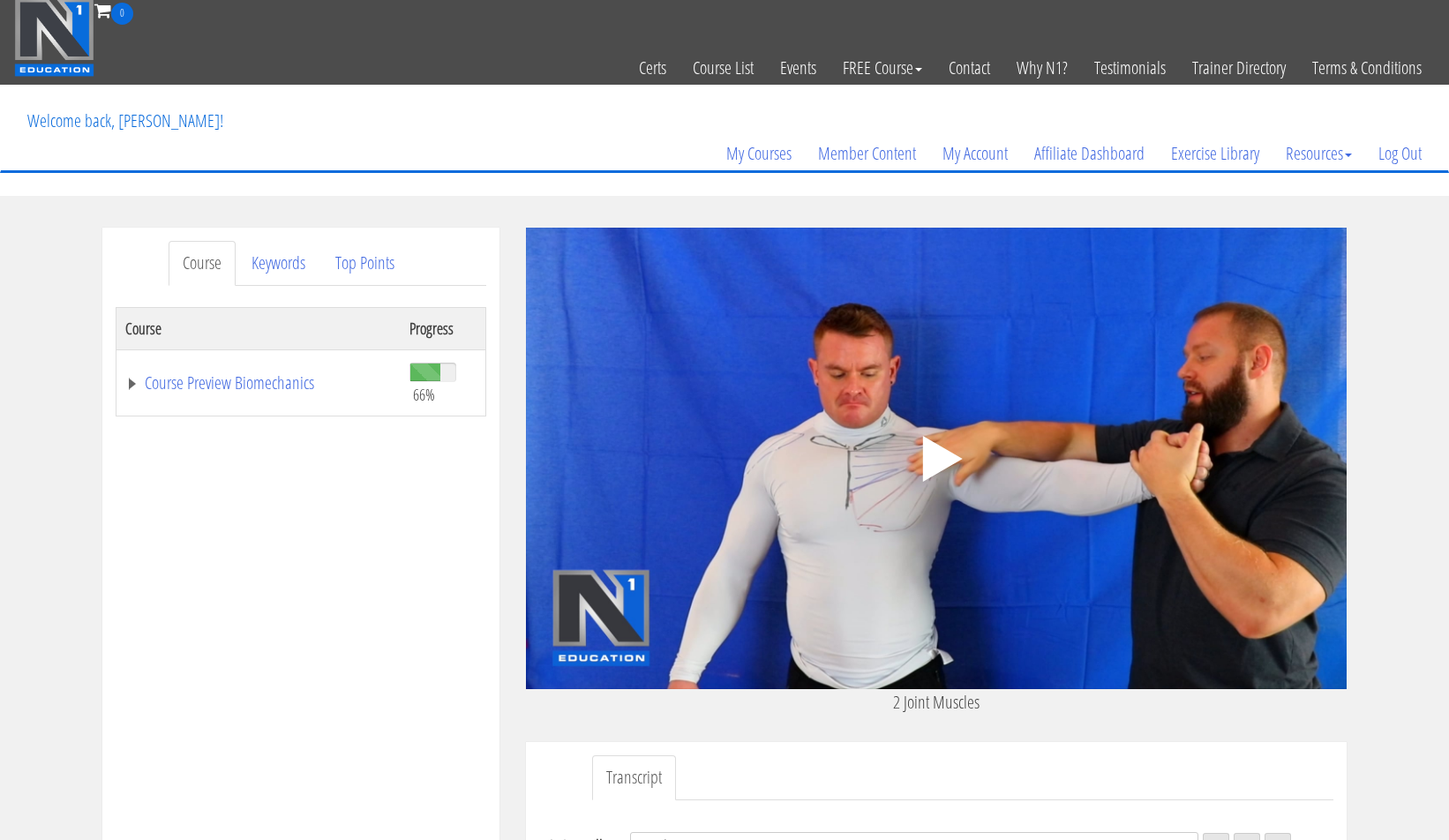
click at [929, 449] on polygon at bounding box center [943, 458] width 40 height 46
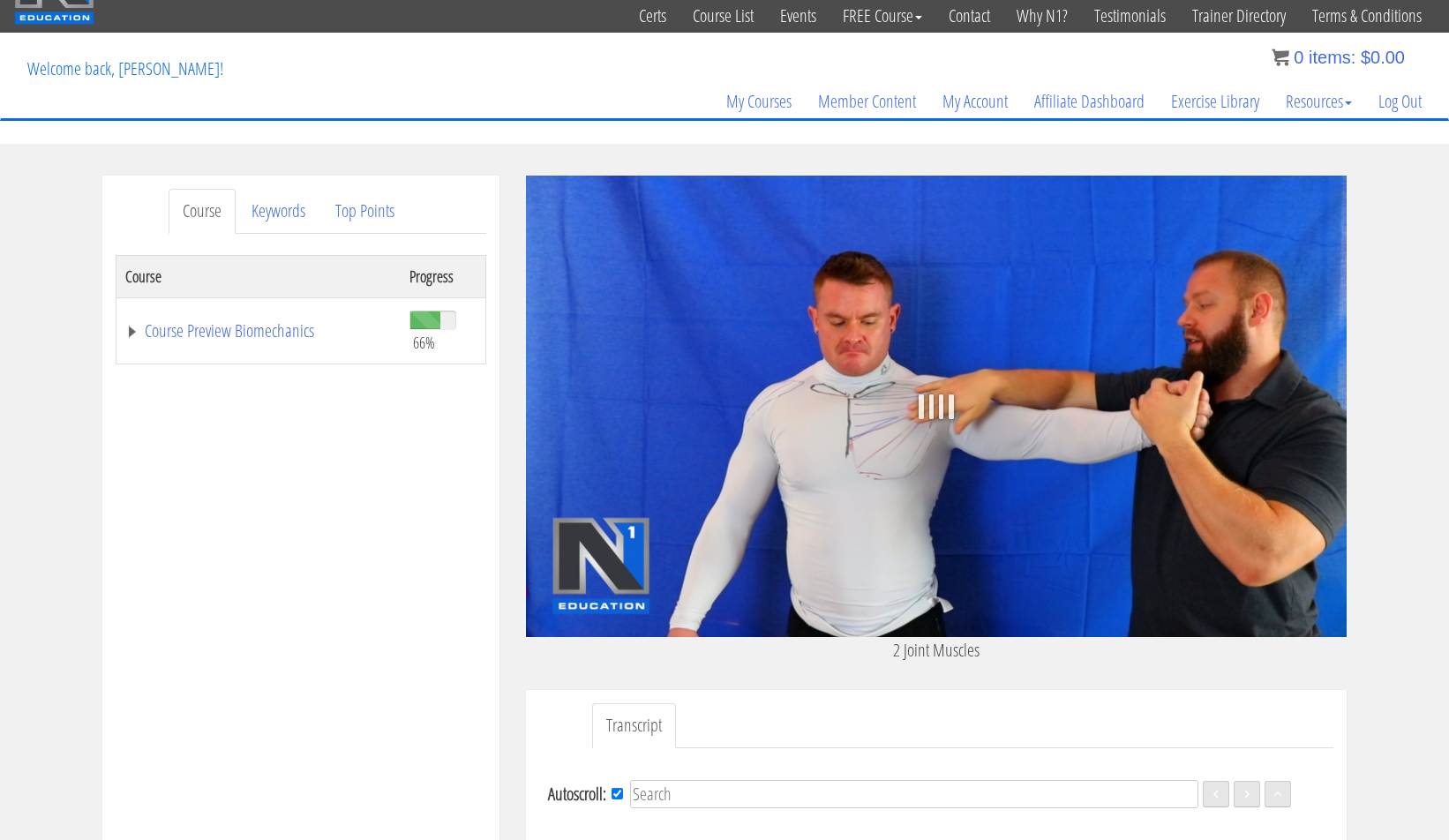
scroll to position [75, 0]
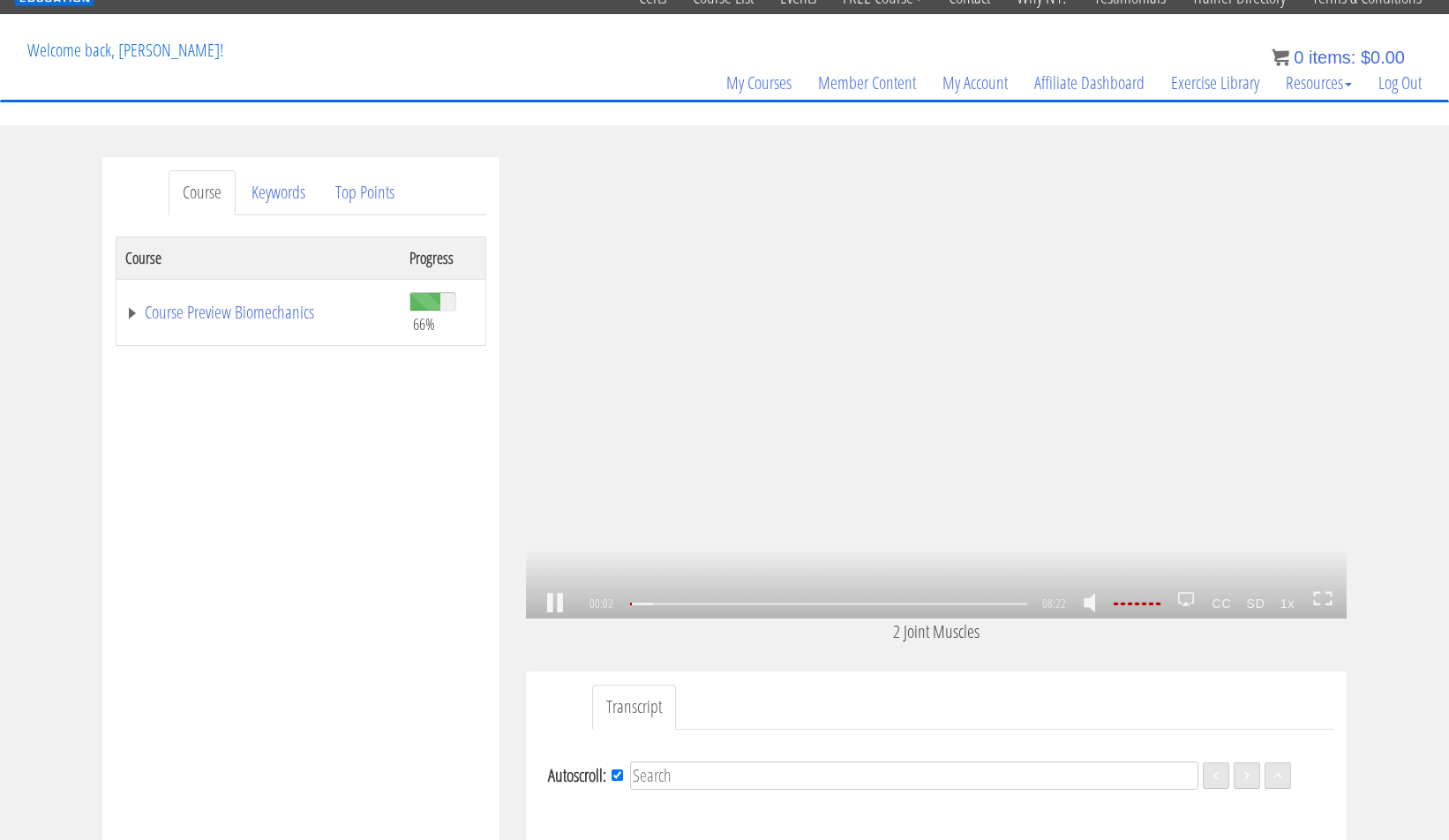
click at [558, 603] on link at bounding box center [555, 603] width 30 height 0
